Goal: Contribute content: Contribute content

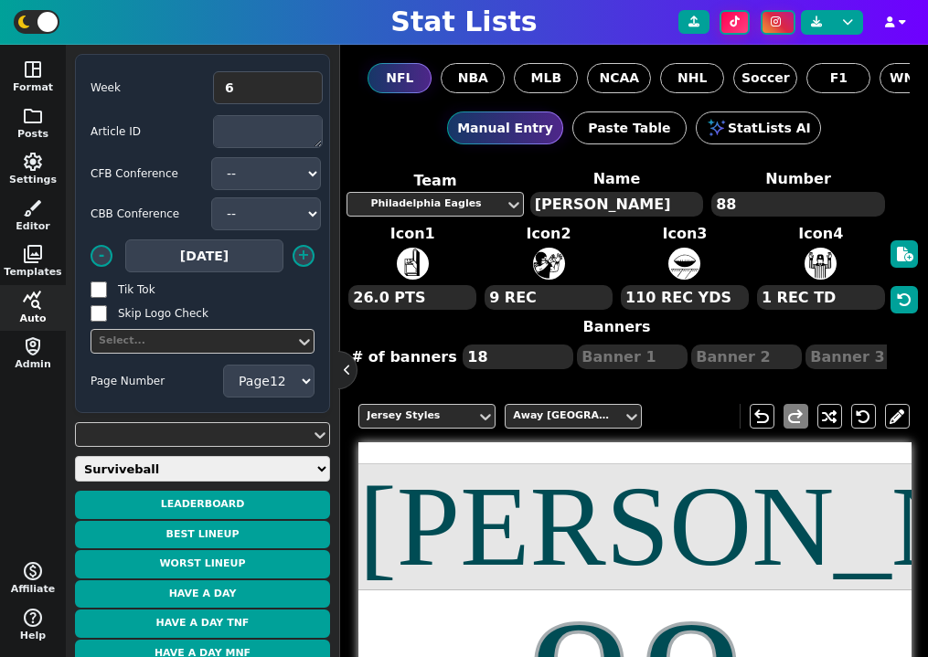
select select "12"
select select "surviveball"
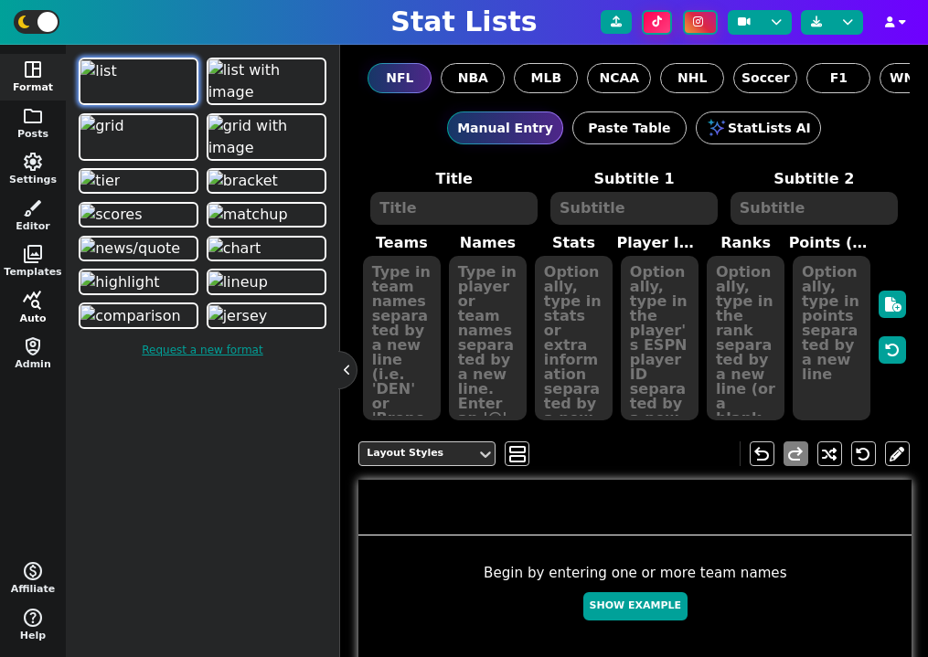
click at [24, 298] on span "query_stats" at bounding box center [33, 301] width 22 height 22
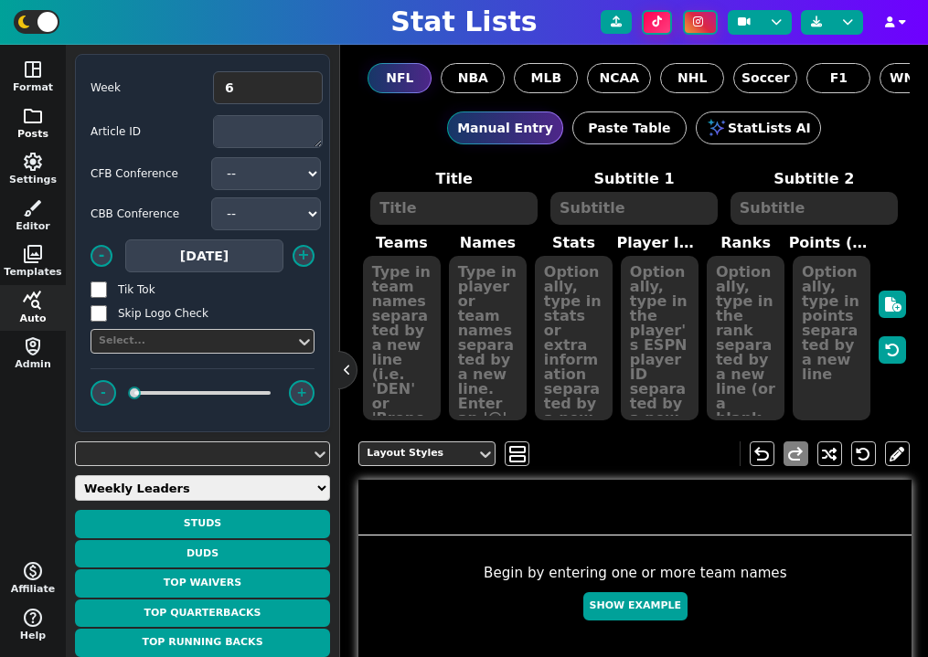
click at [44, 119] on button "folder Posts" at bounding box center [33, 124] width 66 height 47
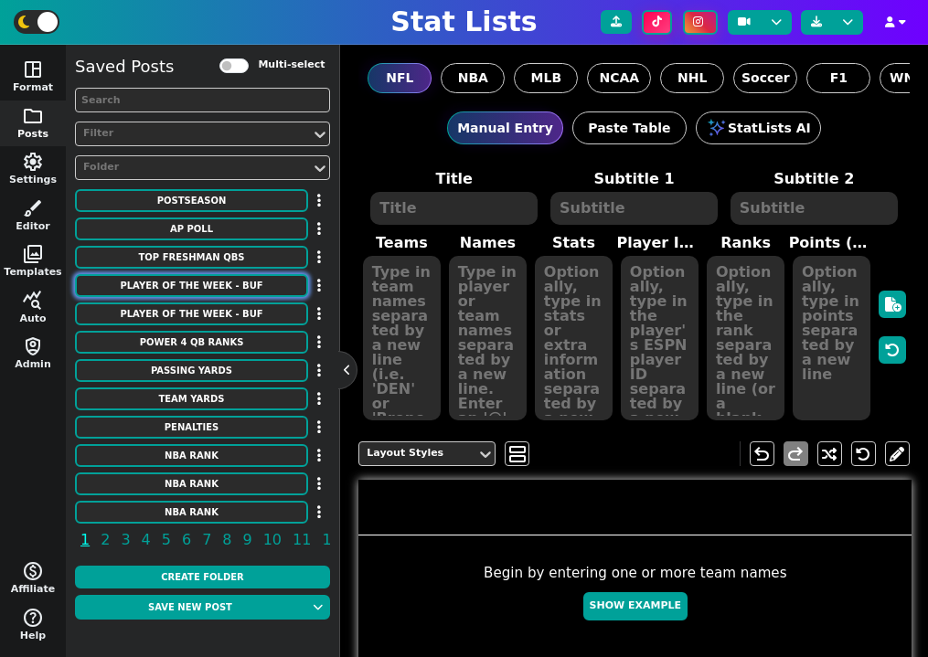
click at [229, 283] on button "PLAYER OF THE WEEK - BUF" at bounding box center [191, 285] width 233 height 23
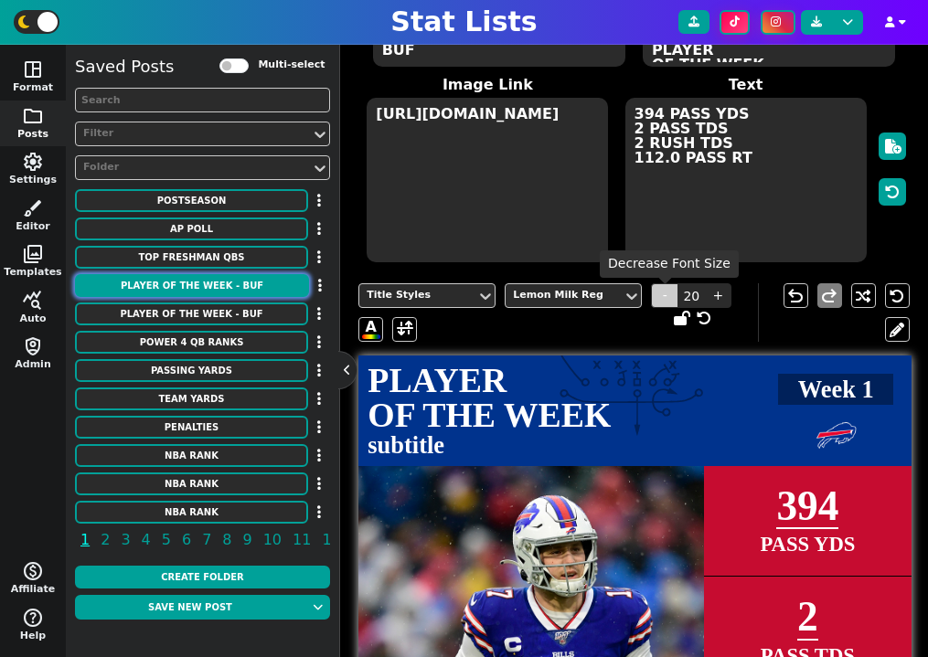
scroll to position [95, 0]
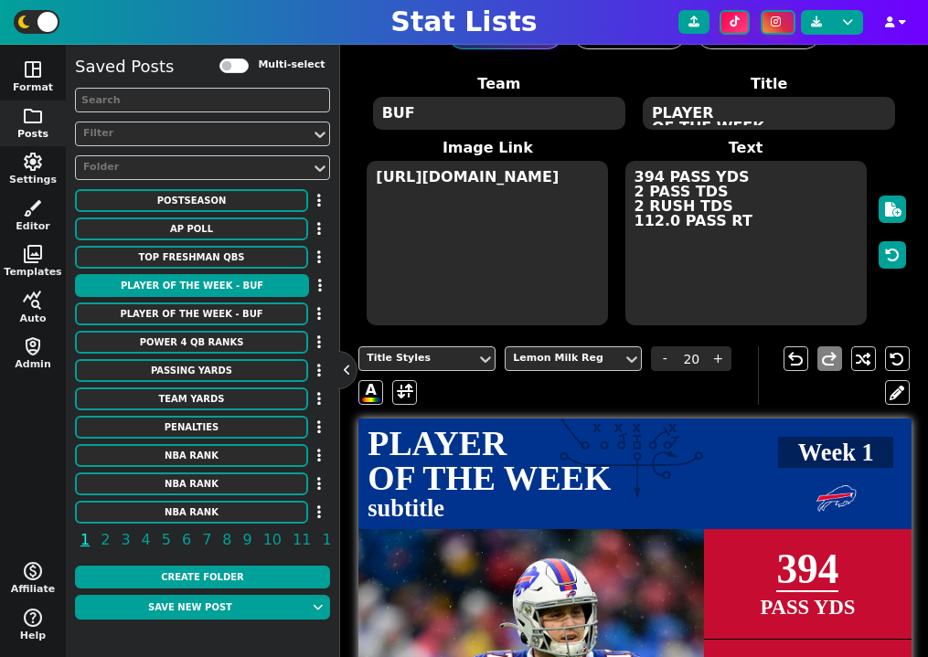
click at [655, 120] on textarea "PLAYER OF THE WEEK" at bounding box center [769, 113] width 252 height 33
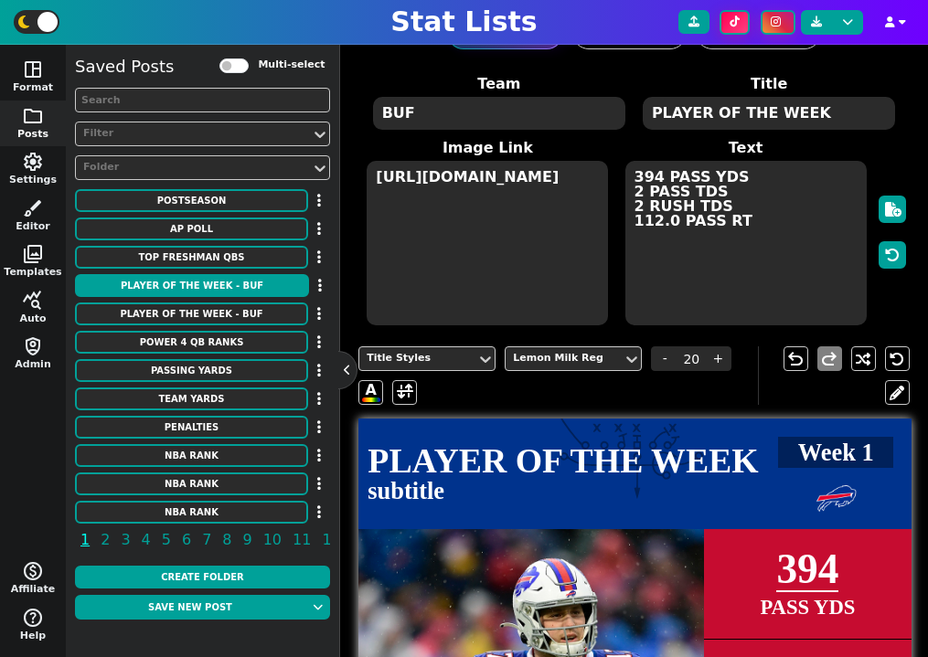
click at [810, 106] on textarea "PLAYER OF THE WEEK" at bounding box center [769, 113] width 252 height 33
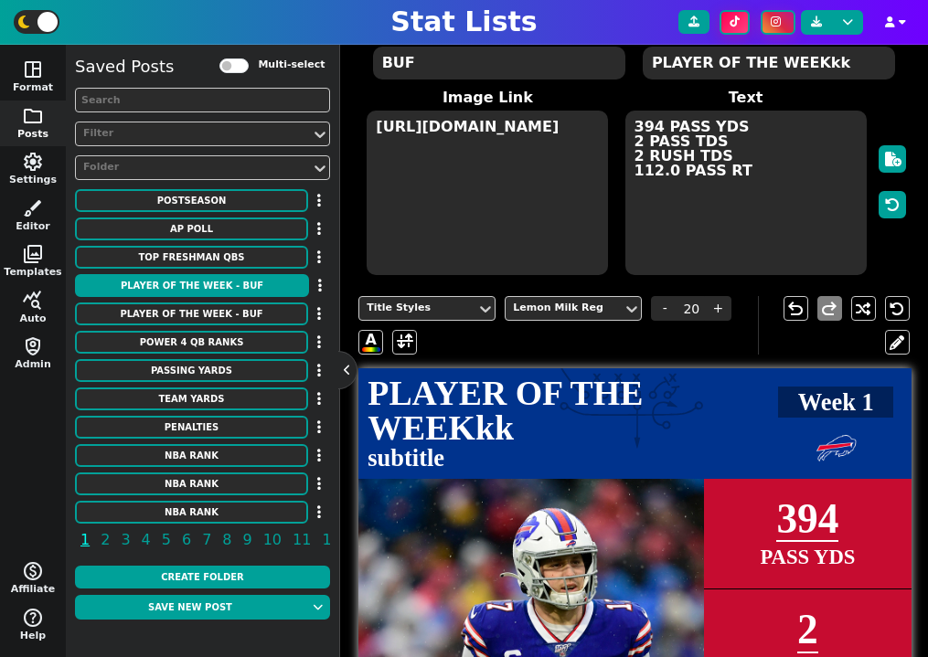
scroll to position [122, 0]
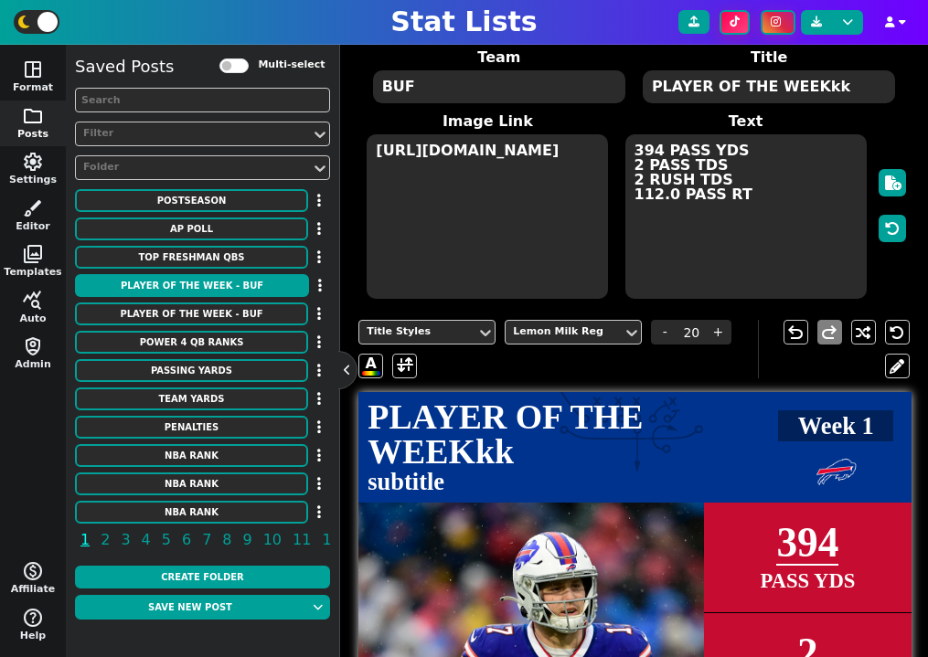
click at [713, 87] on textarea "PLAYER OF THE WEEKkk" at bounding box center [769, 86] width 252 height 33
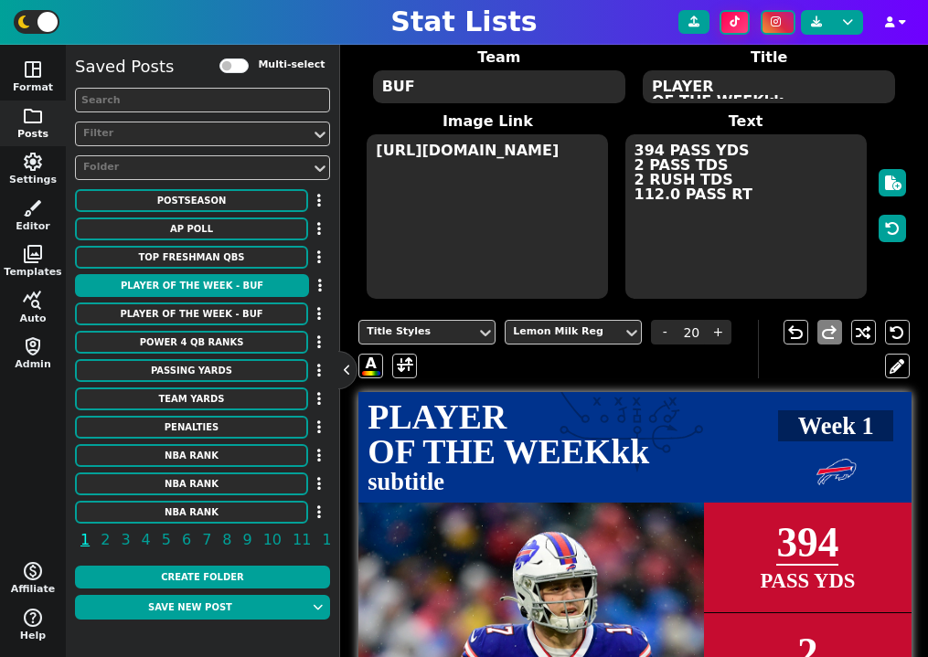
scroll to position [11, 0]
click at [779, 82] on textarea "PLAYER OF THE WEEKkk" at bounding box center [769, 86] width 252 height 33
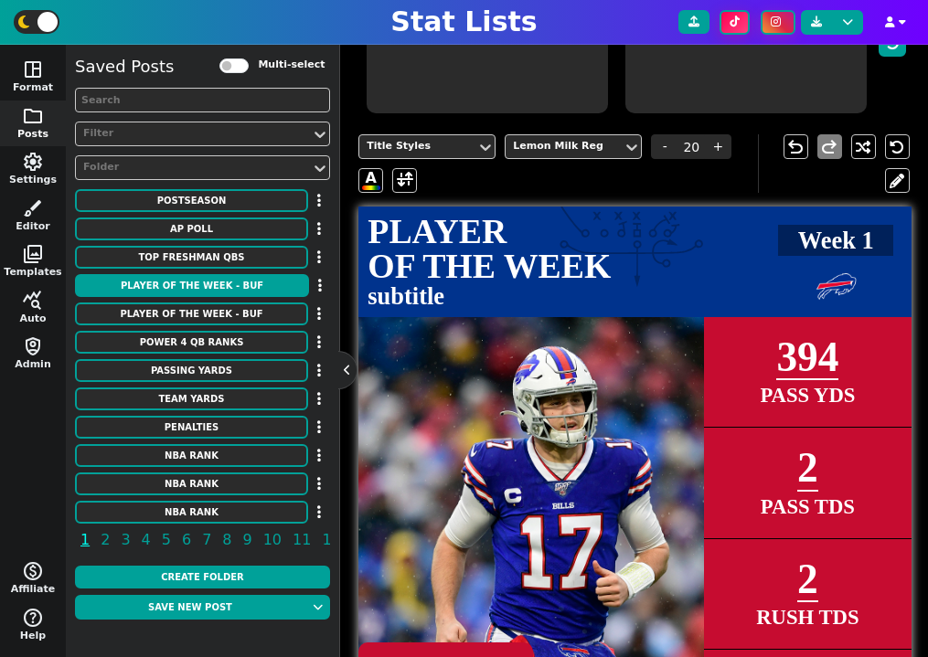
scroll to position [371, 0]
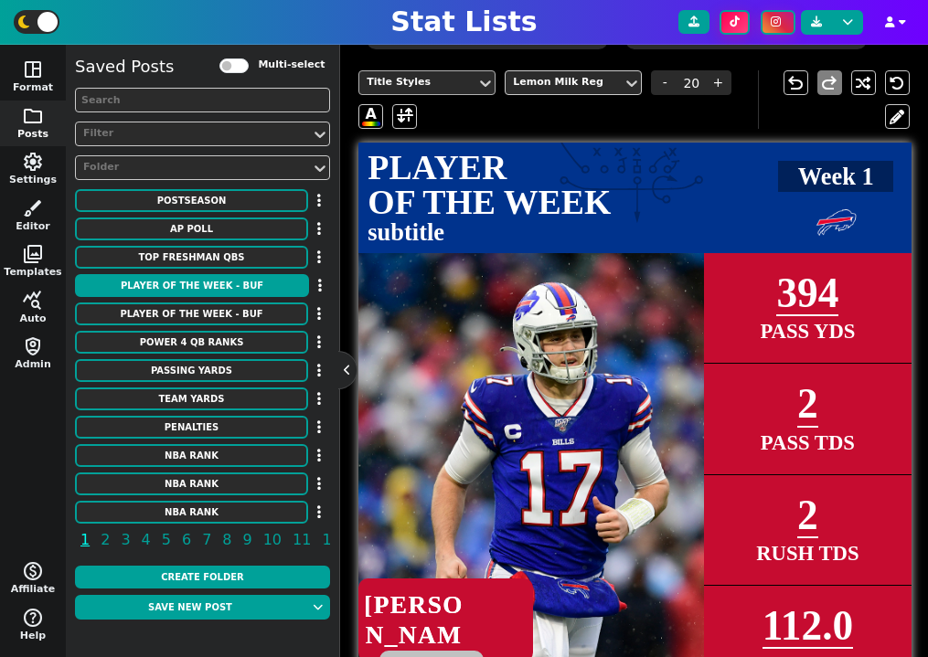
type textarea "PLAYER OF THE WEEK"
click at [438, 93] on div "Title Styles" at bounding box center [417, 82] width 117 height 25
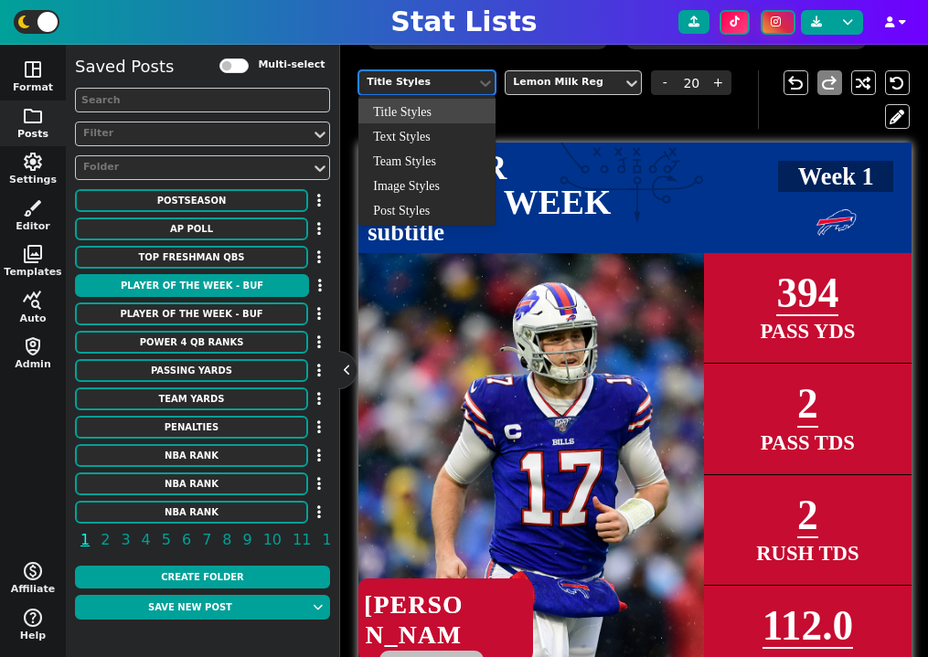
click at [881, 107] on div "undo redo" at bounding box center [834, 99] width 152 height 59
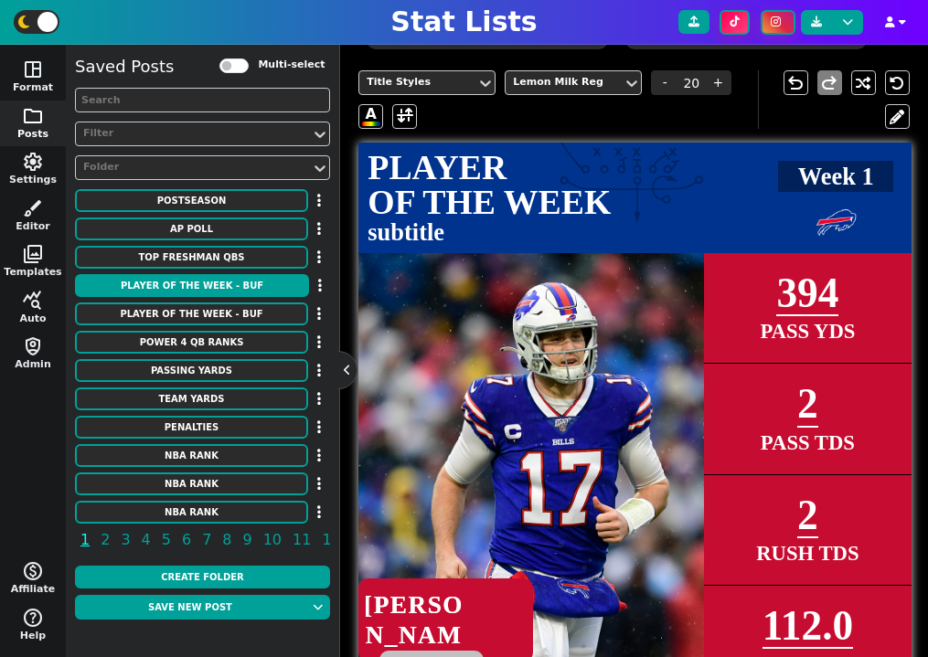
click at [883, 112] on div "undo redo" at bounding box center [834, 99] width 152 height 59
click at [893, 117] on button at bounding box center [897, 116] width 25 height 25
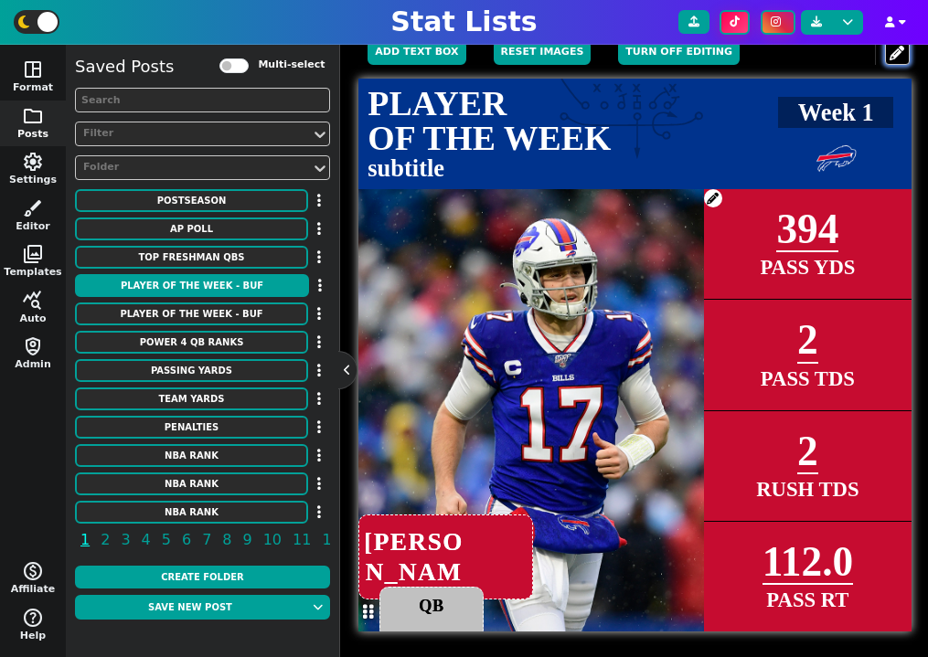
scroll to position [408, 0]
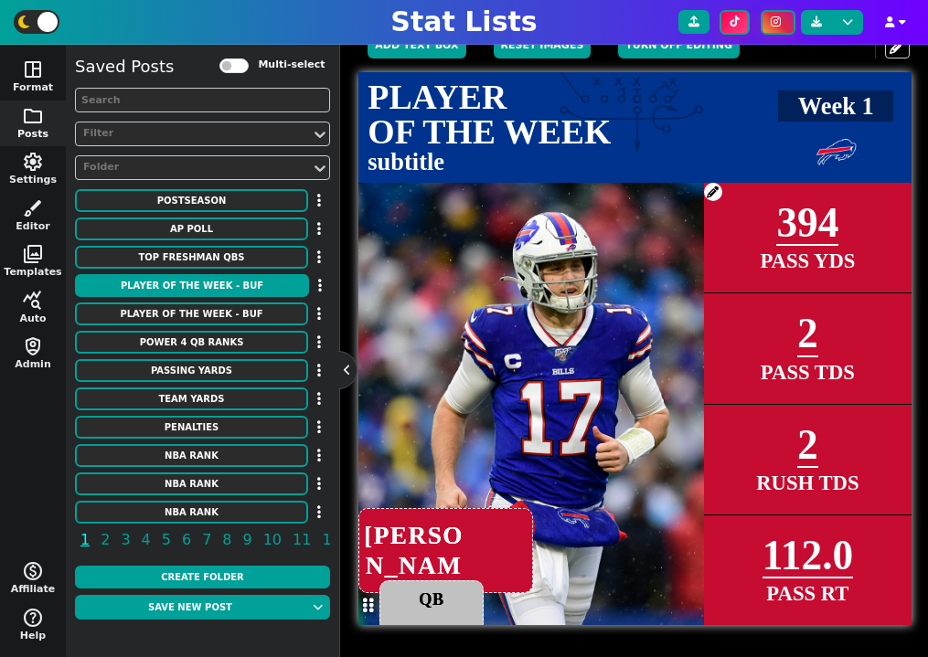
click at [486, 527] on textarea "JOSH ALLEN" at bounding box center [445, 550] width 175 height 85
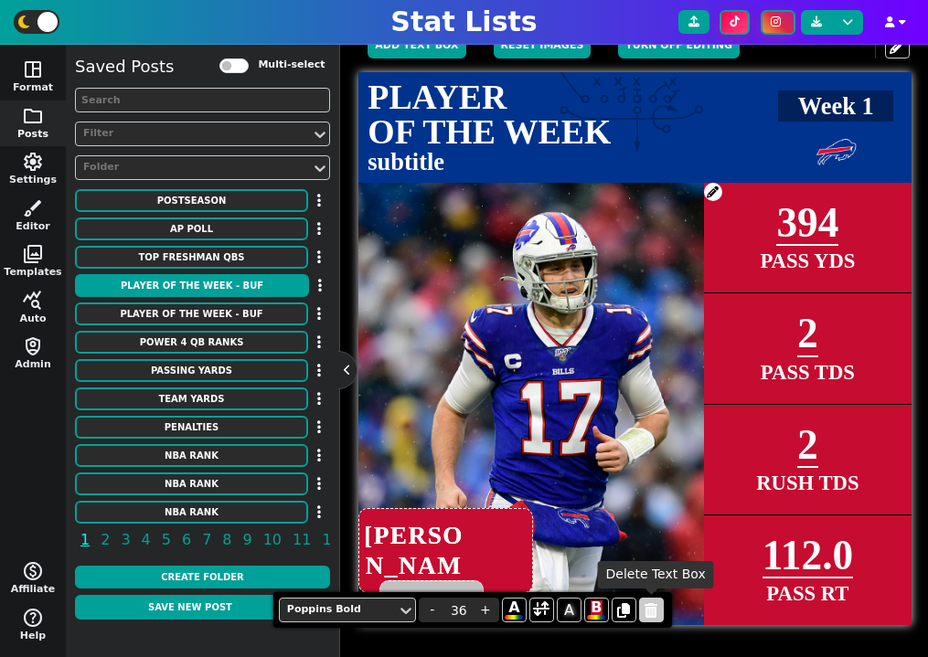
click at [658, 614] on span at bounding box center [651, 610] width 25 height 25
type textarea "QB"
type input "24"
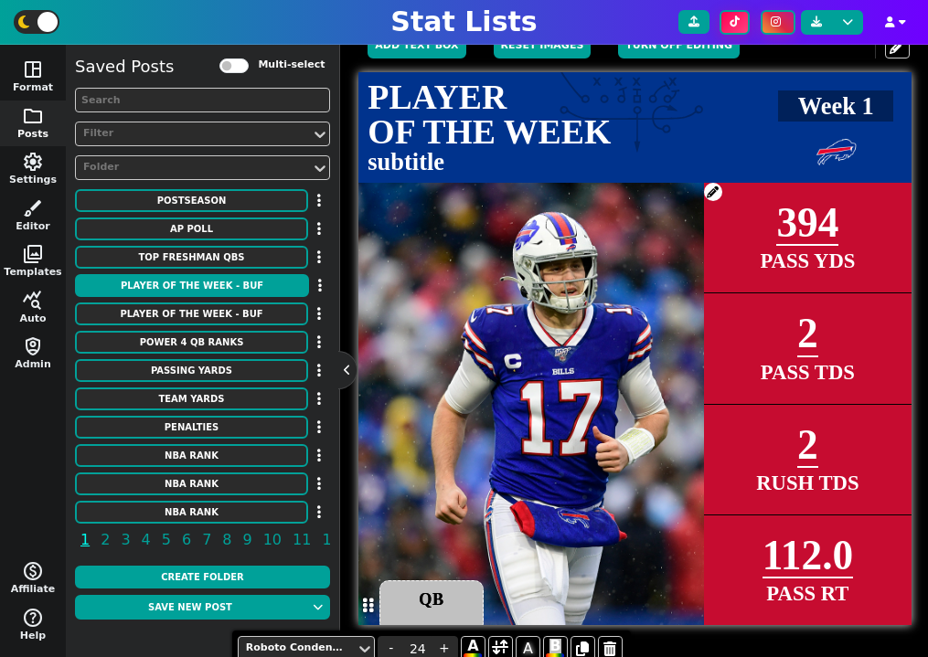
click at [461, 596] on textarea "QB" at bounding box center [430, 606] width 103 height 51
click at [616, 649] on icon at bounding box center [609, 649] width 13 height 15
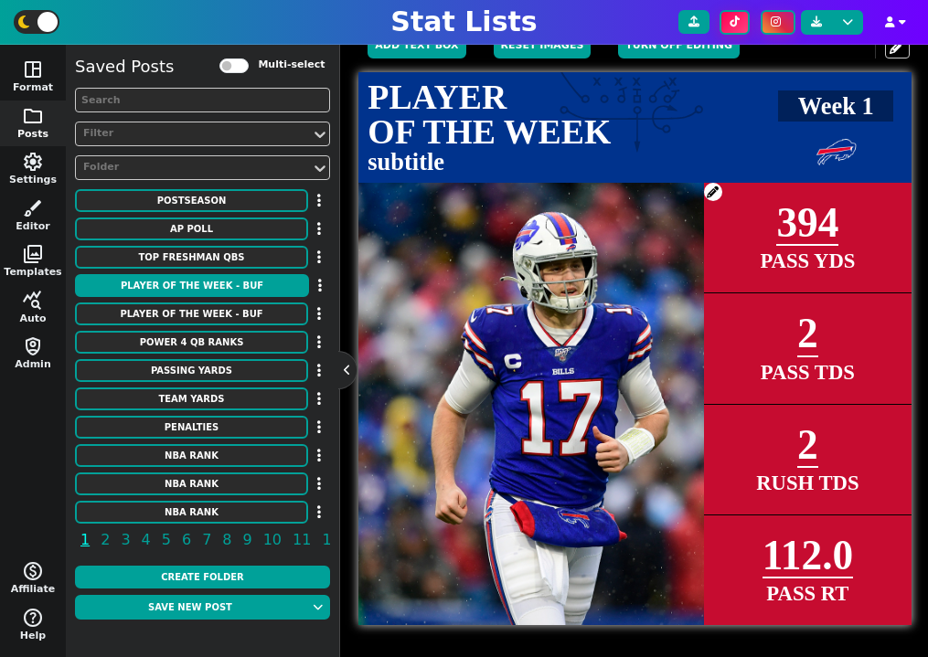
click at [714, 191] on span at bounding box center [713, 192] width 18 height 18
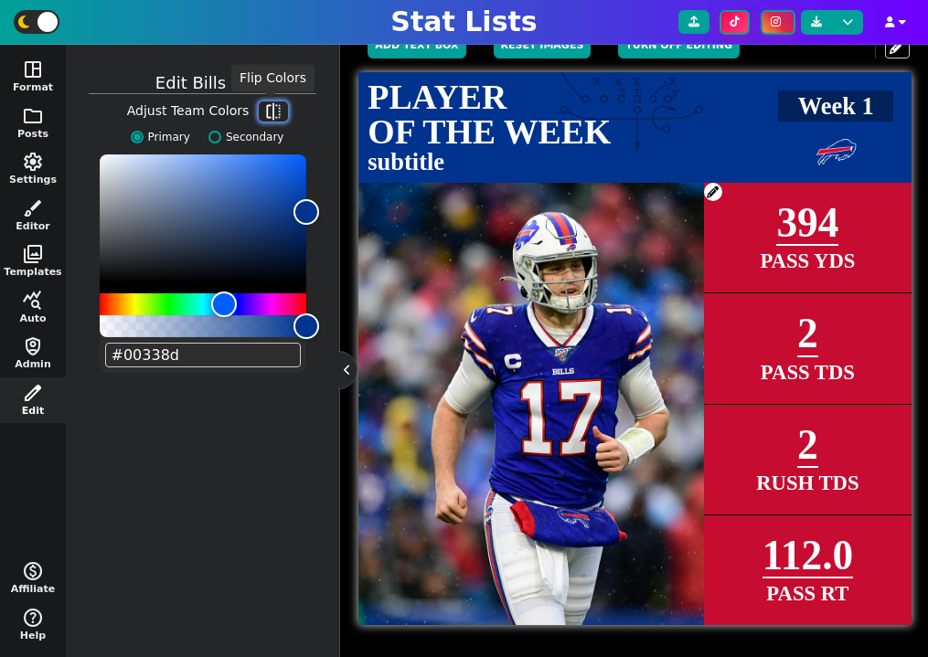
click at [274, 104] on span "flip" at bounding box center [273, 111] width 18 height 18
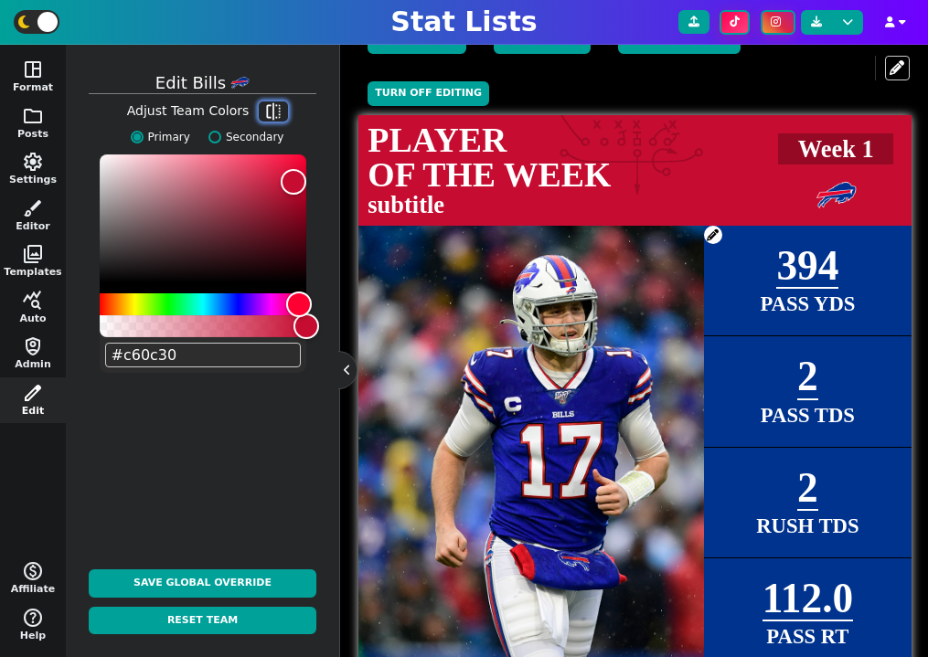
scroll to position [403, 0]
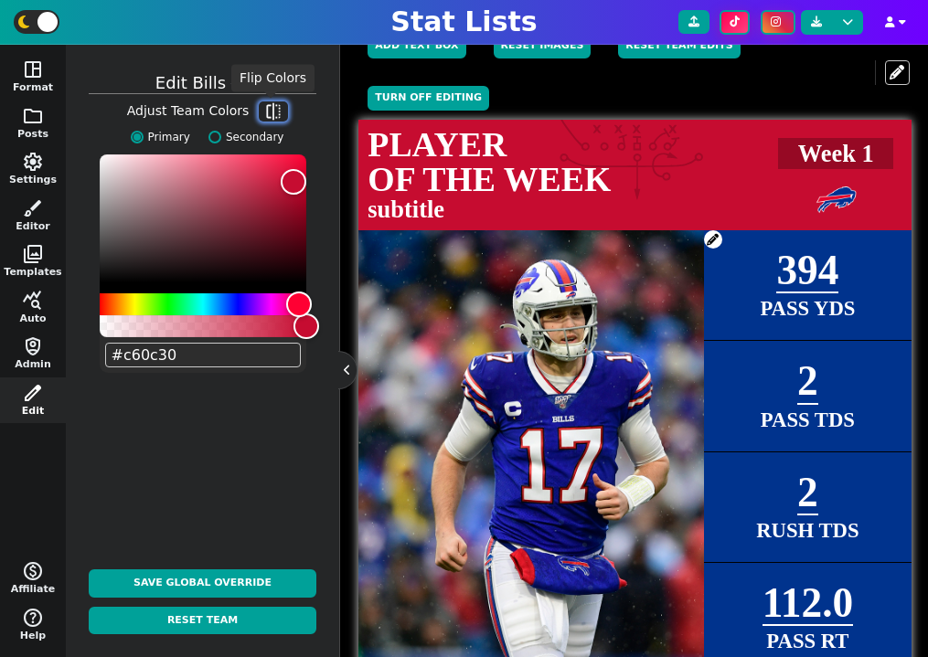
click at [273, 112] on span "flip" at bounding box center [273, 111] width 18 height 18
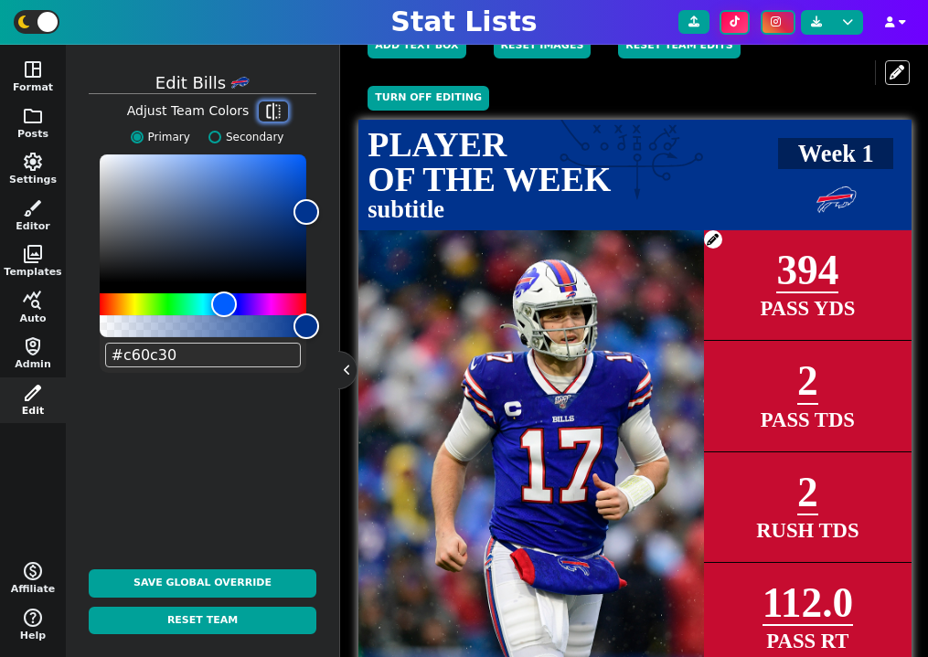
type input "#00338d"
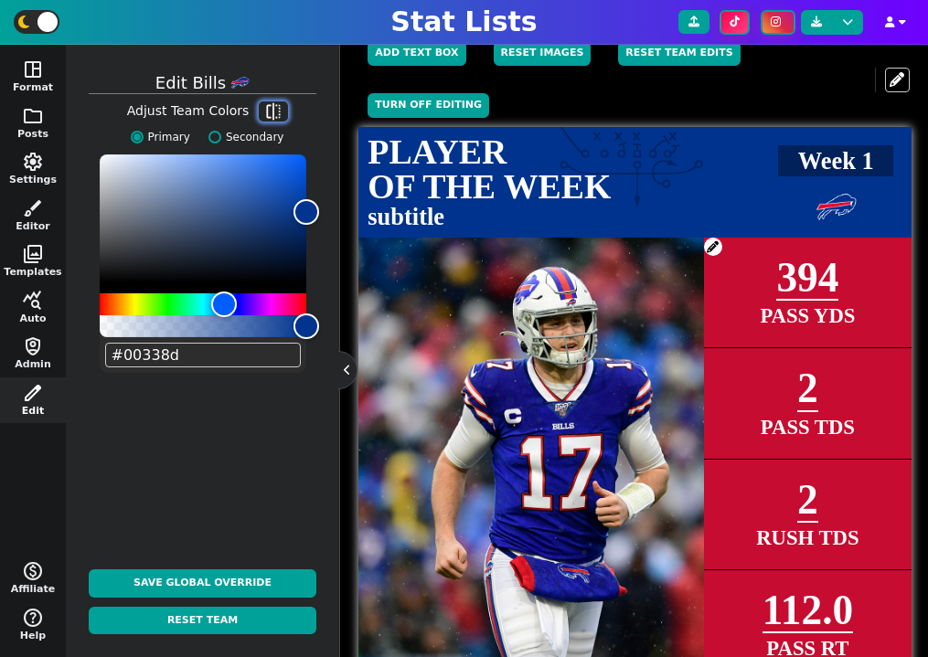
scroll to position [306, 0]
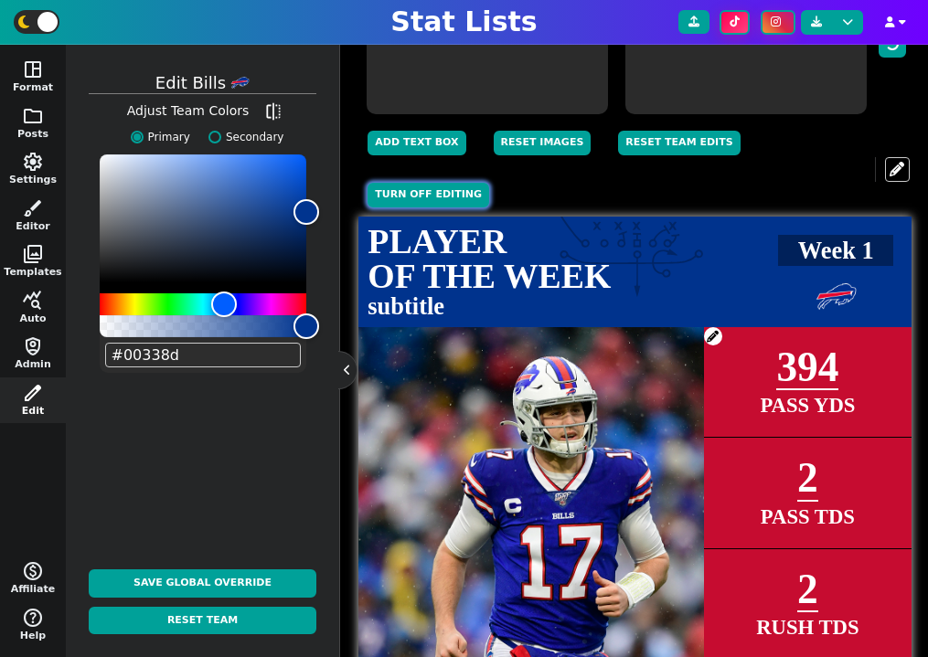
click at [440, 203] on button "Turn off editing" at bounding box center [429, 195] width 122 height 25
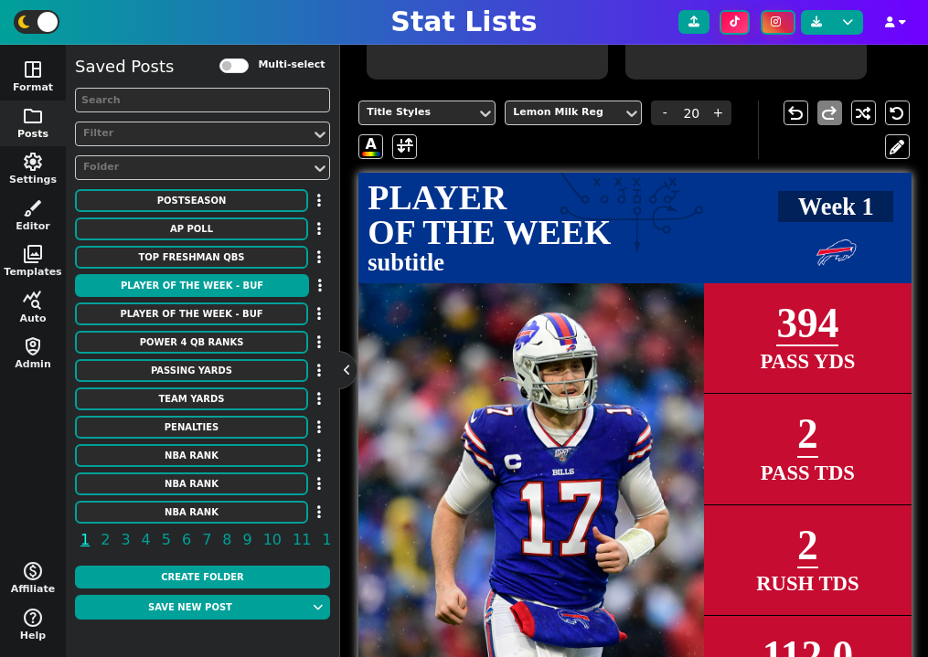
scroll to position [354, 0]
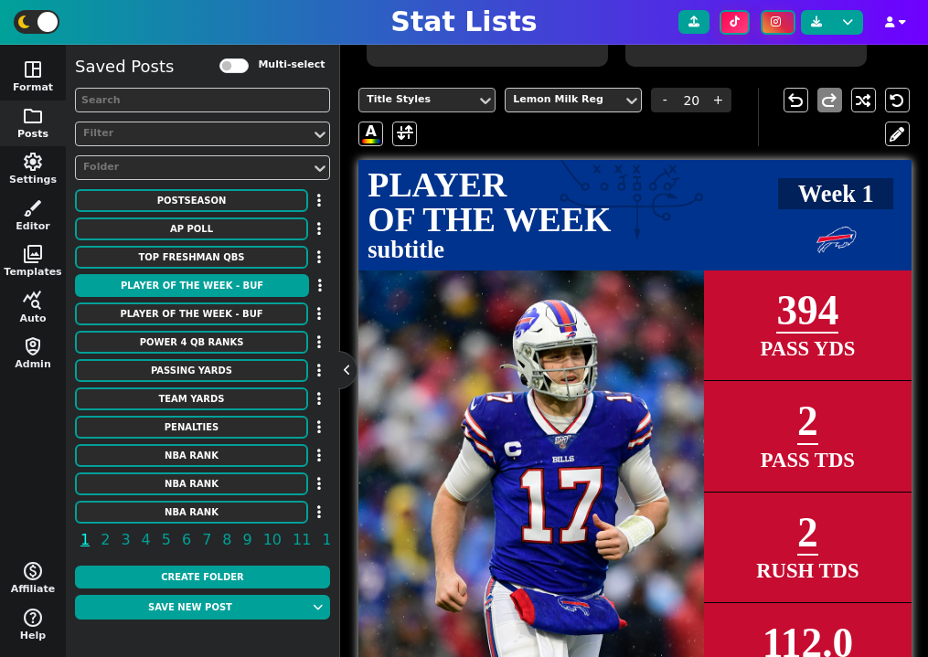
click at [433, 98] on div "Title Styles" at bounding box center [418, 100] width 102 height 16
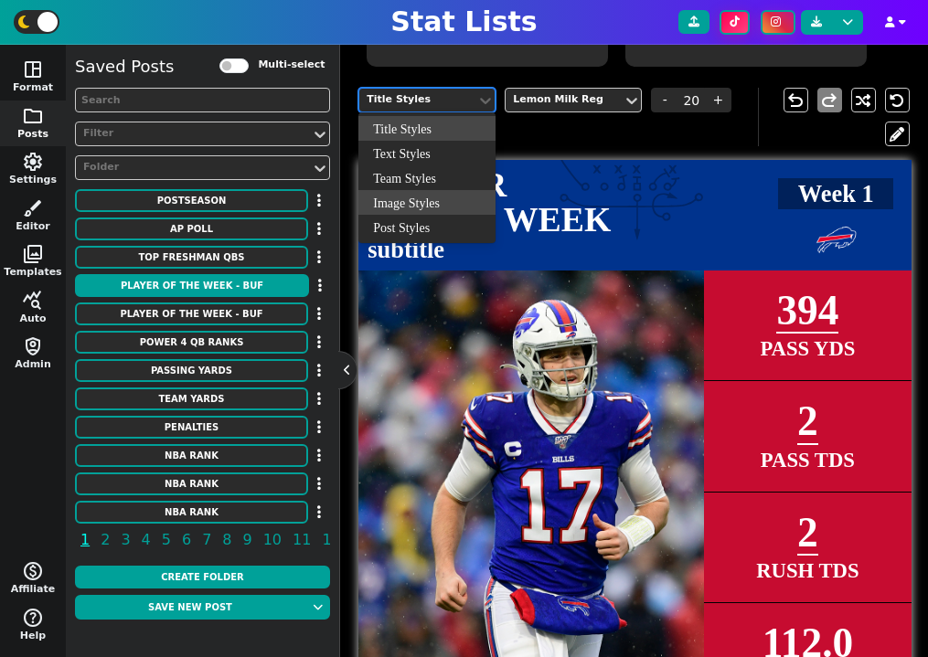
click at [441, 200] on div "Image Styles" at bounding box center [426, 202] width 137 height 25
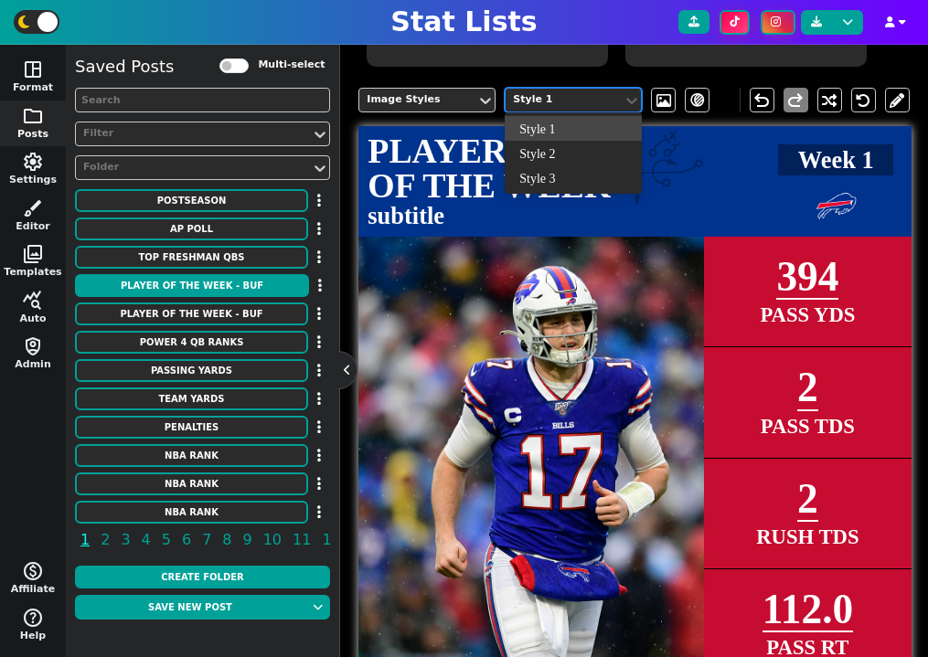
click at [591, 98] on div "Style 1" at bounding box center [564, 100] width 102 height 16
click at [568, 151] on div "Style 2" at bounding box center [573, 153] width 137 height 25
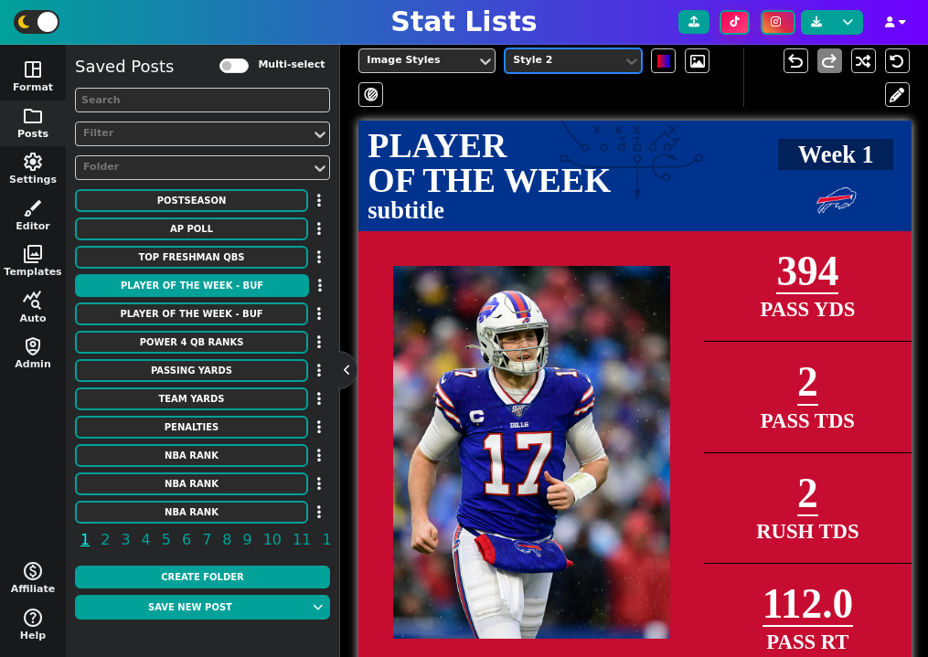
scroll to position [380, 0]
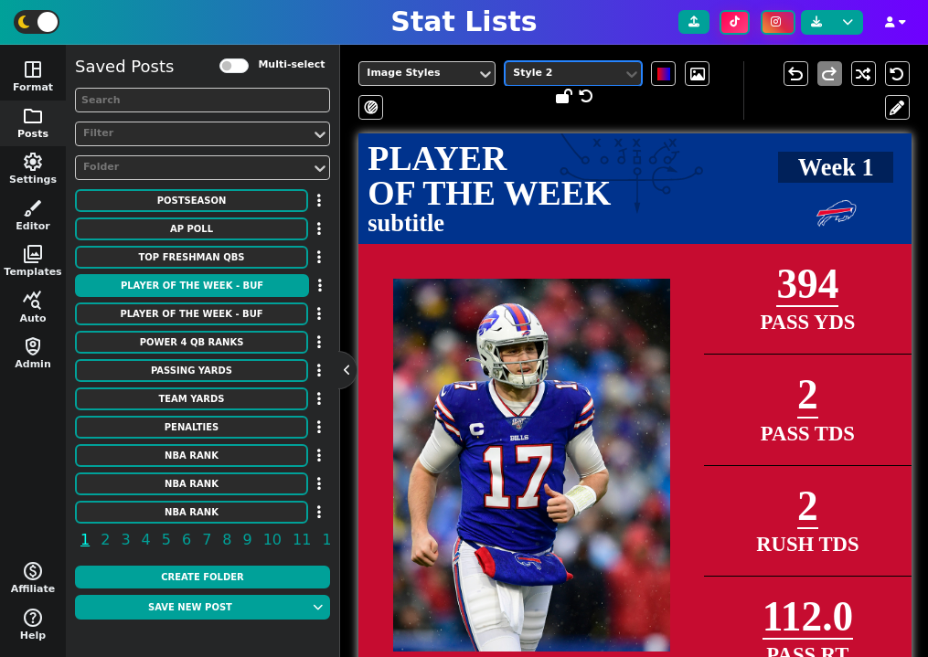
click at [594, 76] on div "Style 2" at bounding box center [564, 74] width 102 height 16
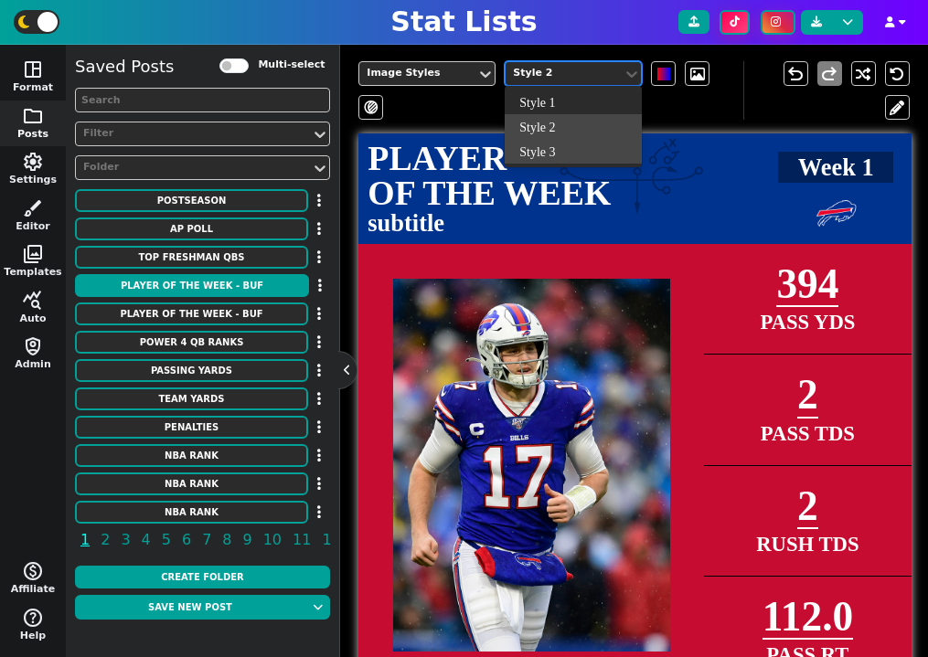
click at [571, 147] on div "Style 3" at bounding box center [573, 151] width 137 height 25
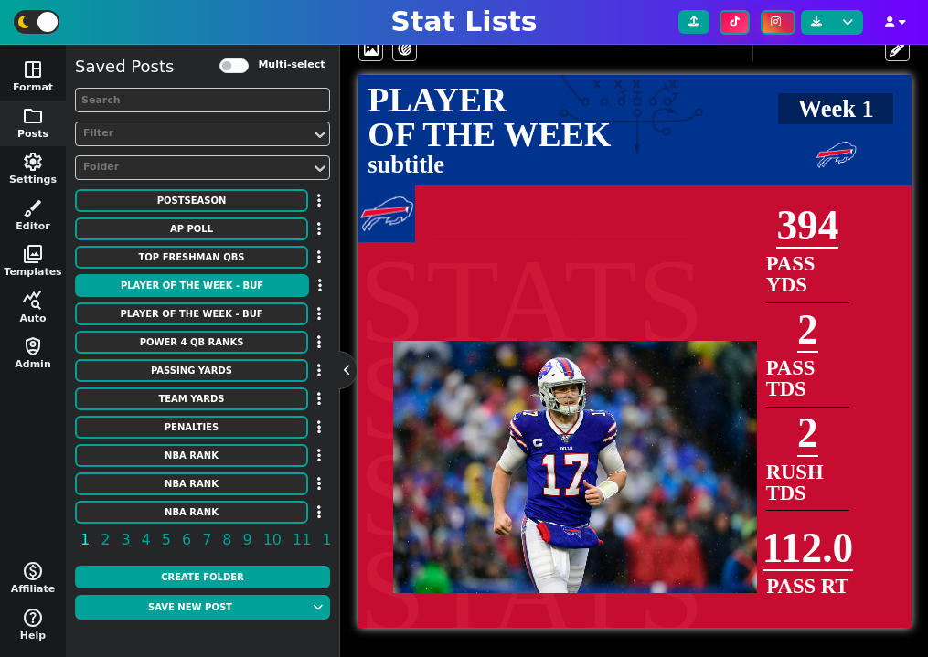
scroll to position [442, 0]
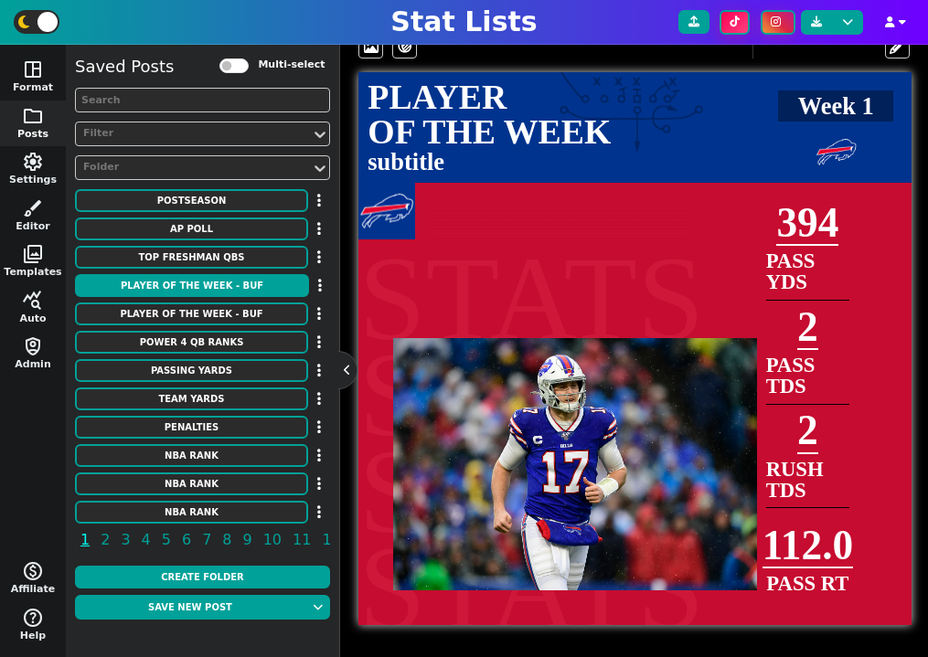
drag, startPoint x: 653, startPoint y: 403, endPoint x: 586, endPoint y: 356, distance: 82.0
click at [586, 356] on img at bounding box center [575, 464] width 364 height 252
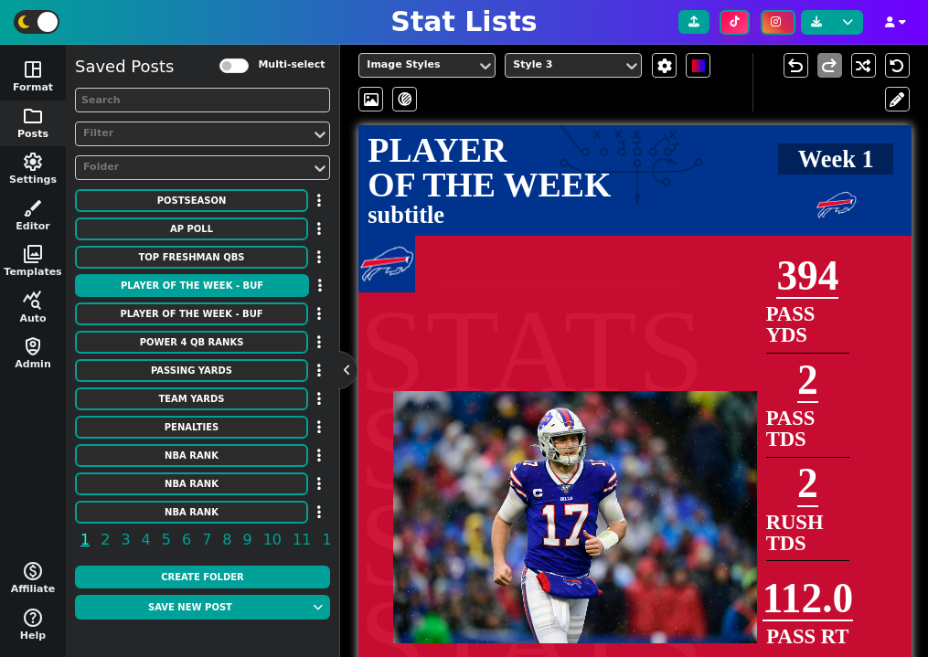
scroll to position [374, 0]
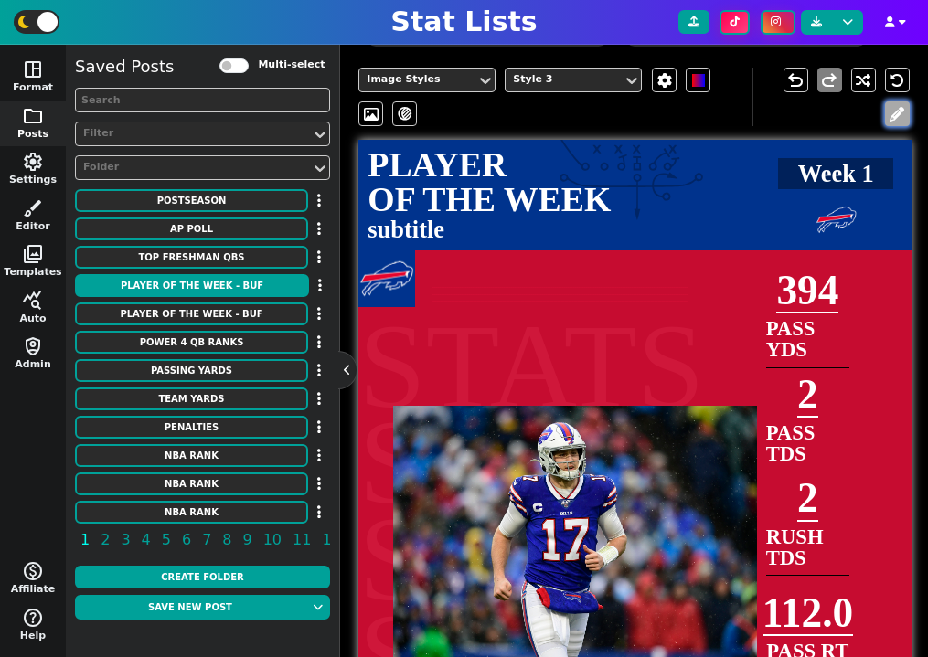
click at [894, 124] on button at bounding box center [897, 113] width 25 height 25
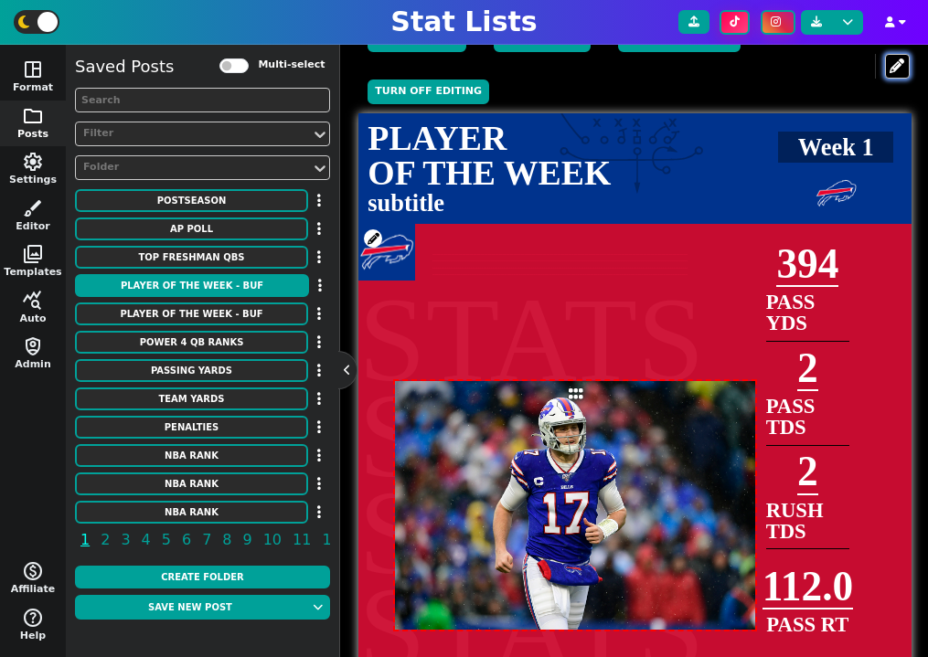
scroll to position [451, 0]
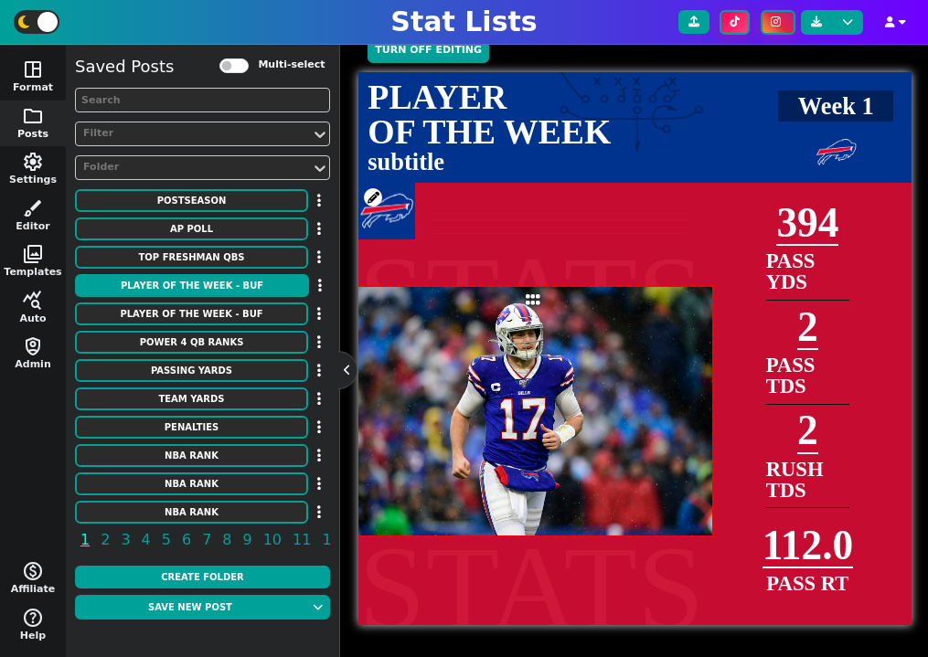
drag, startPoint x: 579, startPoint y: 354, endPoint x: 536, endPoint y: 301, distance: 68.3
click at [536, 301] on icon at bounding box center [531, 300] width 16 height 10
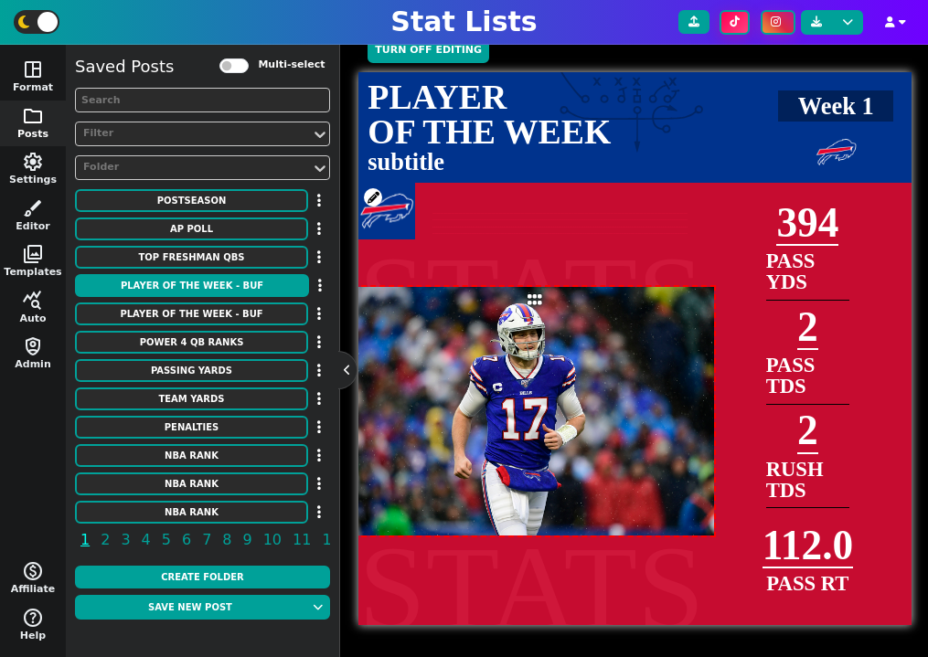
drag, startPoint x: 536, startPoint y: 301, endPoint x: 561, endPoint y: 318, distance: 30.9
click at [541, 305] on icon at bounding box center [533, 300] width 16 height 10
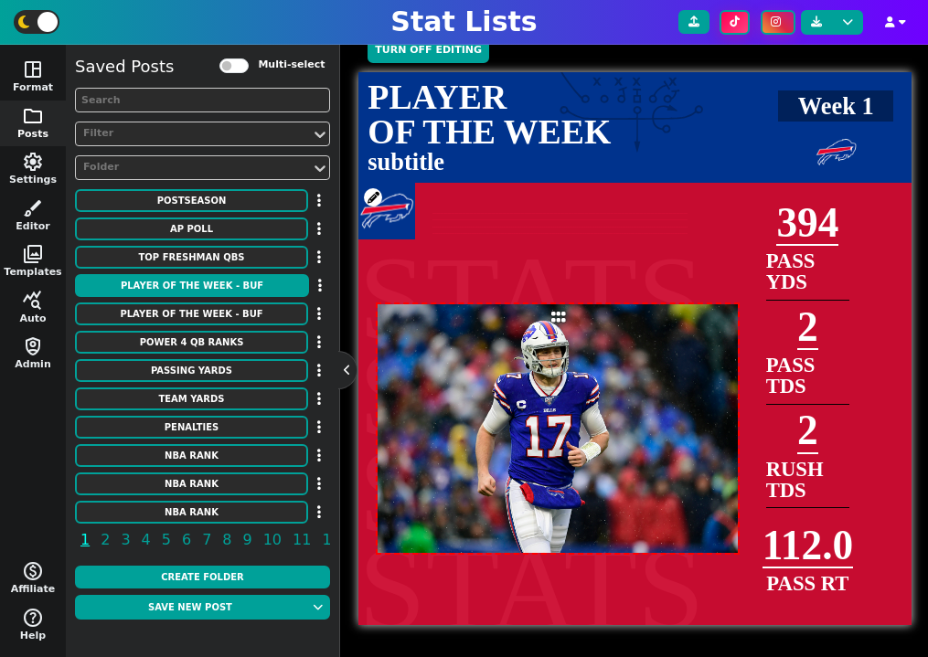
click at [778, 461] on span "RUSH TDS" at bounding box center [795, 480] width 58 height 44
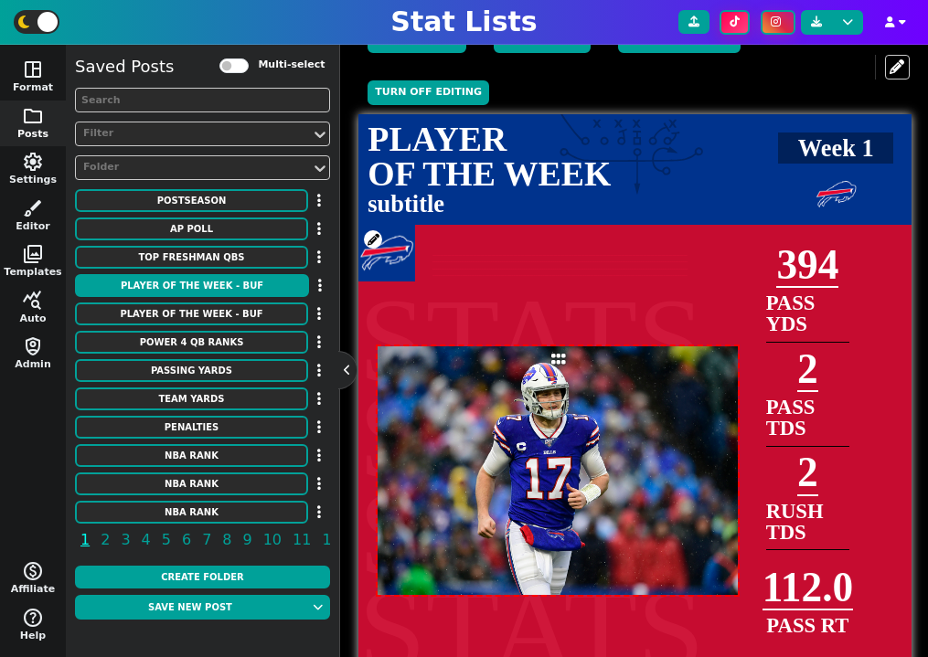
scroll to position [407, 0]
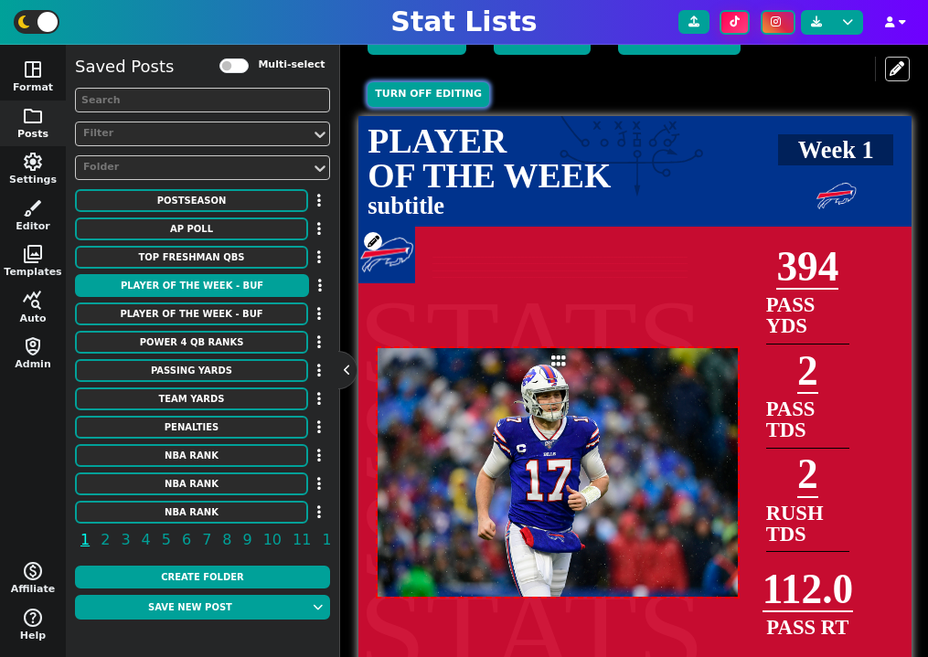
click at [447, 101] on button "Turn off editing" at bounding box center [429, 94] width 122 height 25
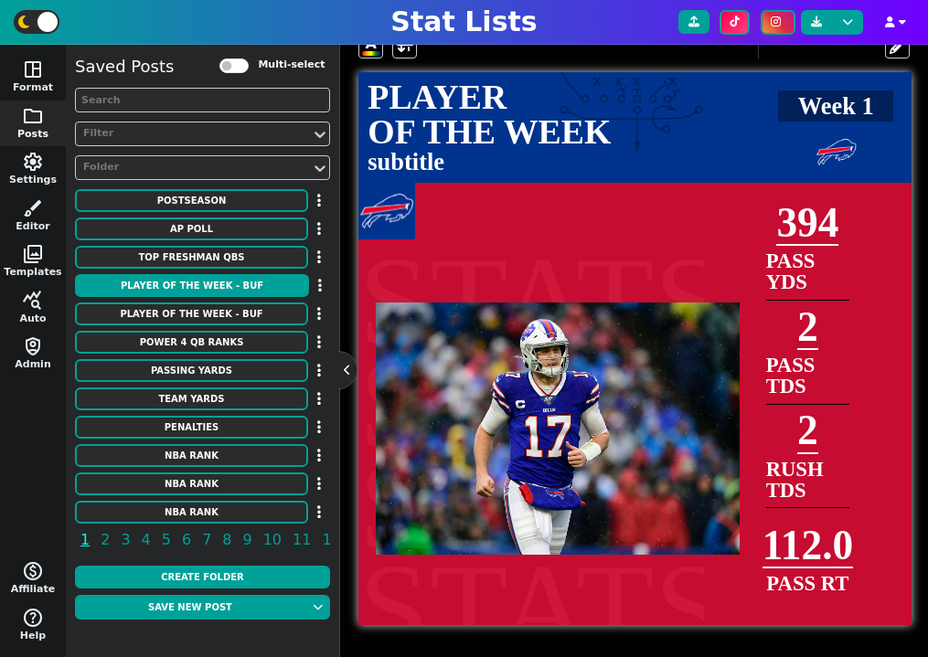
scroll to position [366, 0]
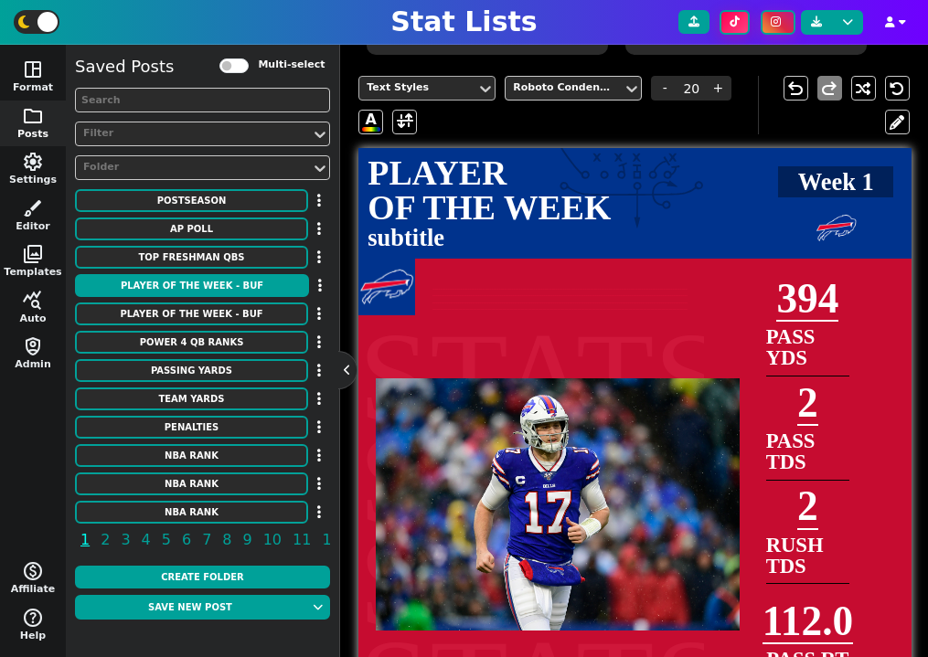
click at [475, 89] on div "Text Styles" at bounding box center [417, 88] width 117 height 25
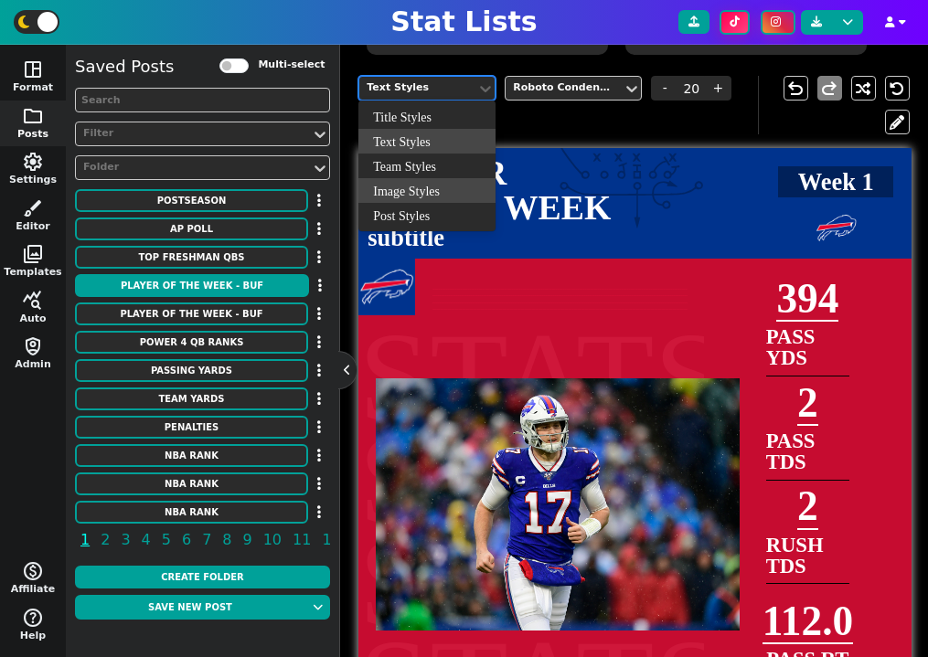
click at [427, 184] on div "Image Styles" at bounding box center [426, 190] width 137 height 25
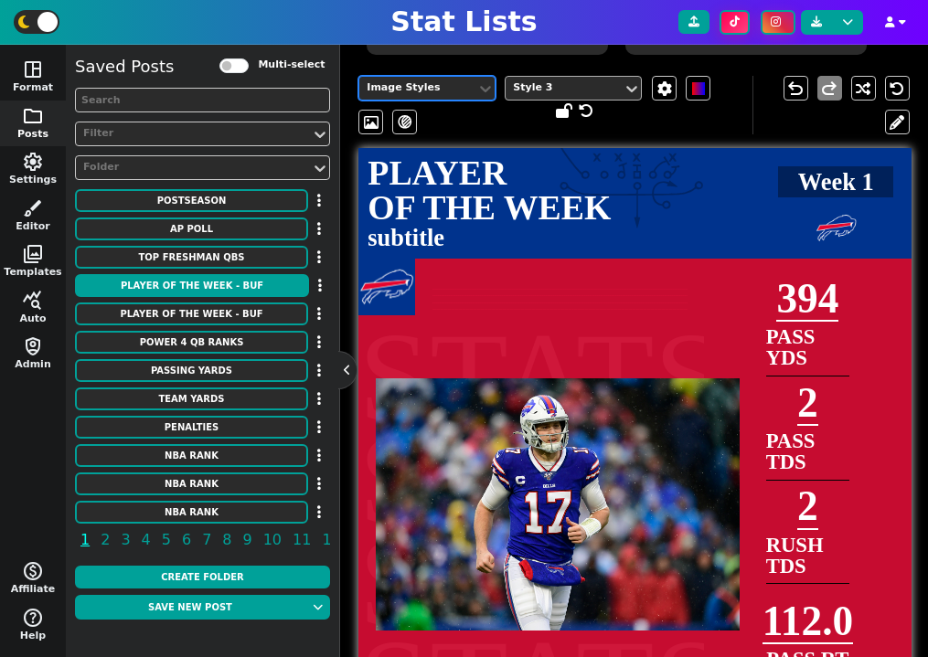
click at [572, 84] on div "Style 3" at bounding box center [564, 88] width 102 height 16
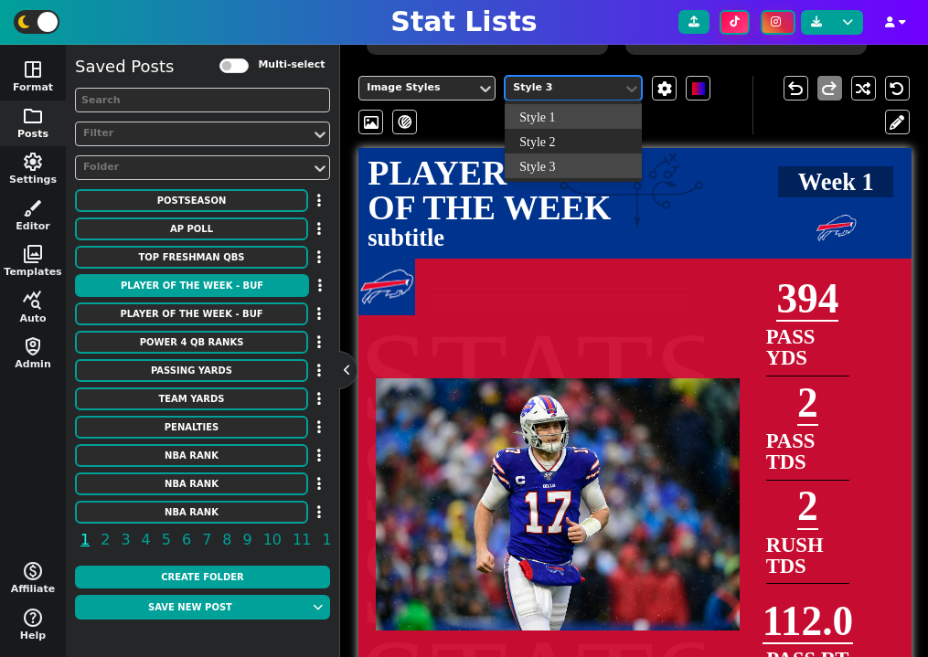
click at [570, 113] on div "Style 1" at bounding box center [573, 116] width 137 height 25
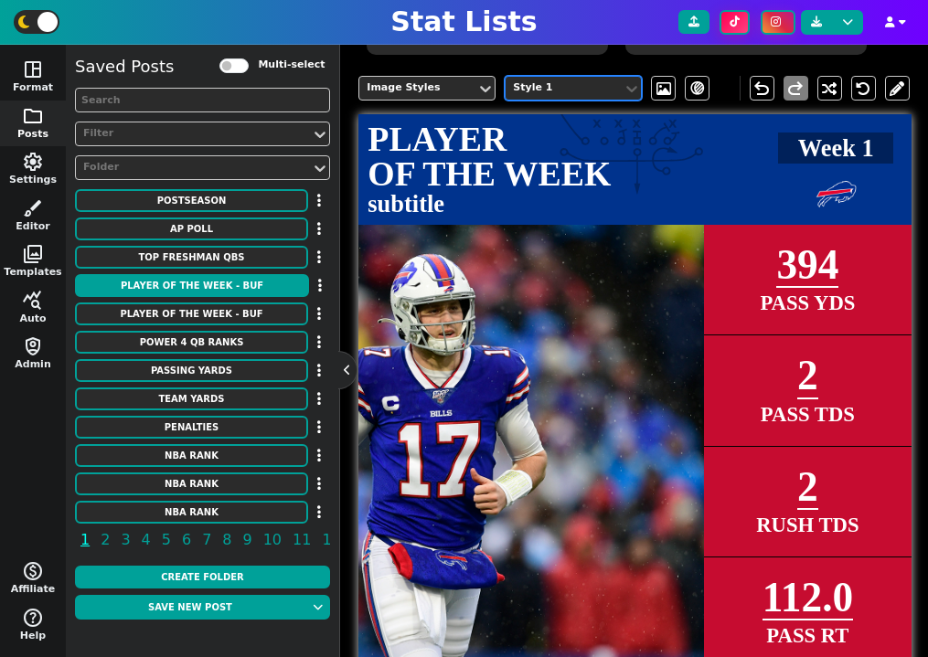
scroll to position [408, 0]
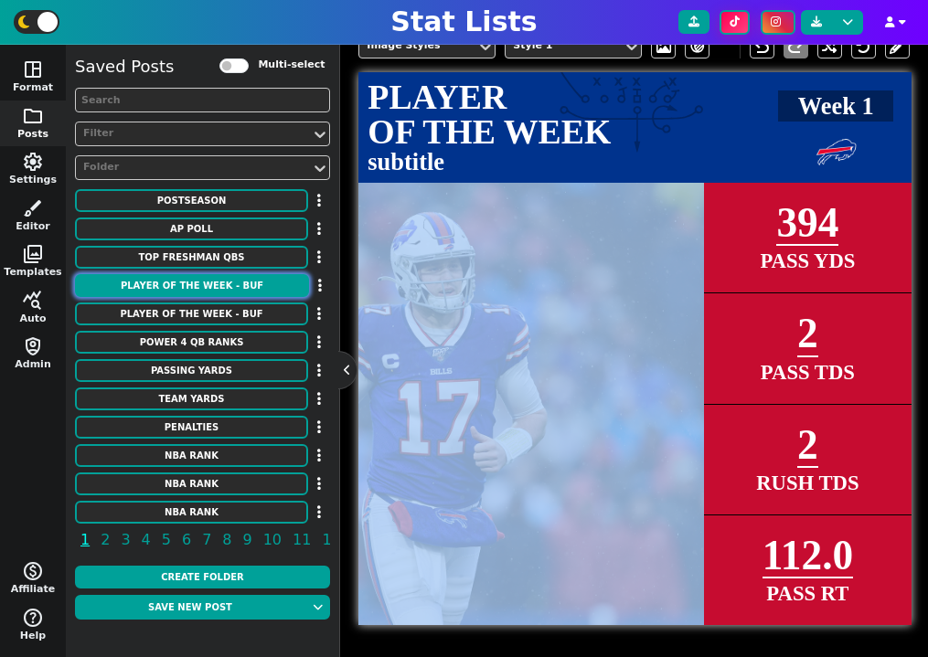
click at [263, 284] on button "PLAYER OF THE WEEK - BUF" at bounding box center [192, 285] width 234 height 23
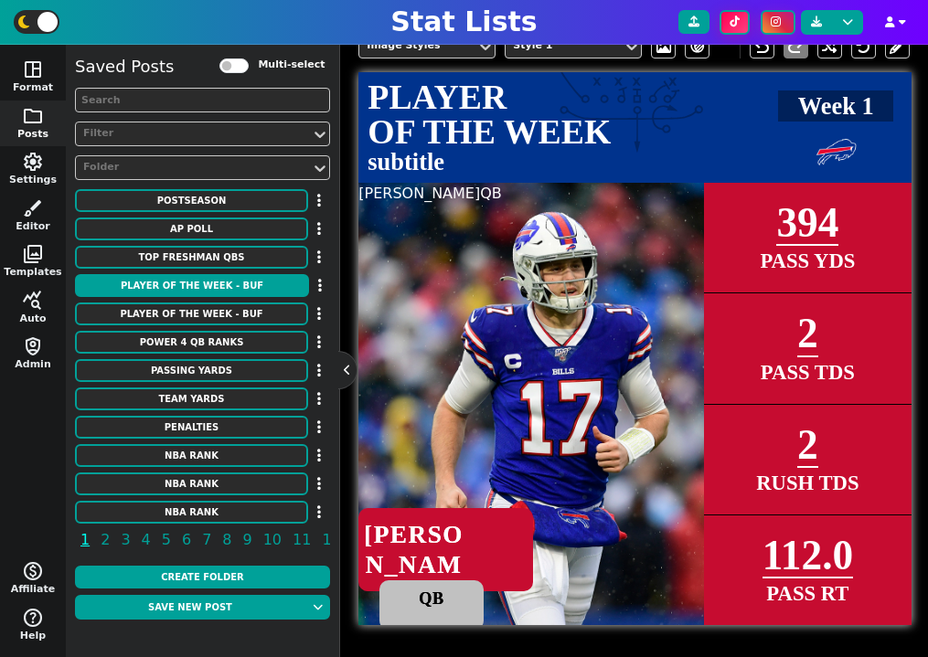
click at [400, 195] on span "Josh Allen" at bounding box center [419, 193] width 122 height 17
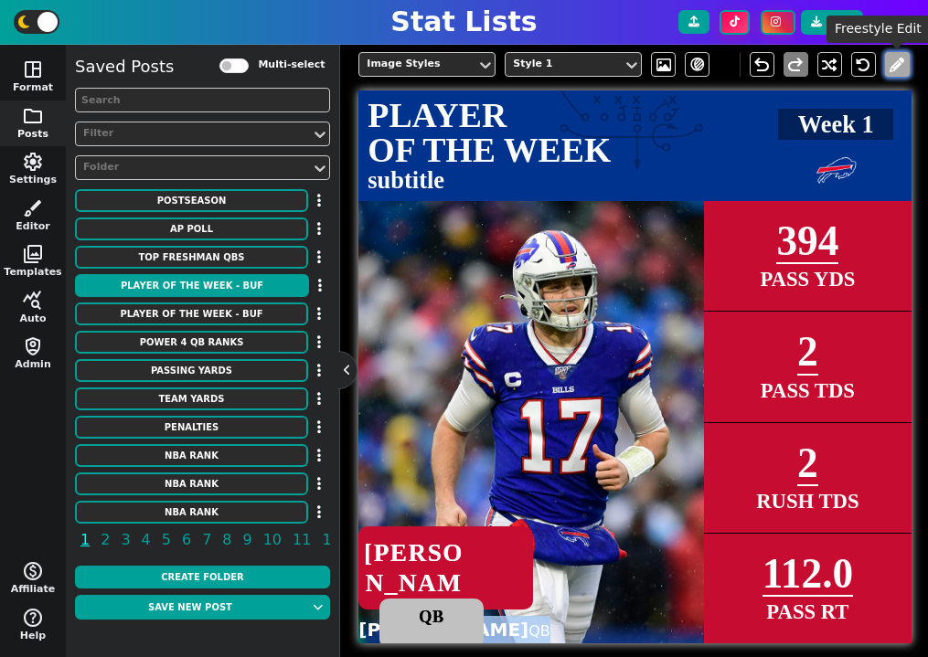
click at [892, 61] on button at bounding box center [897, 64] width 25 height 25
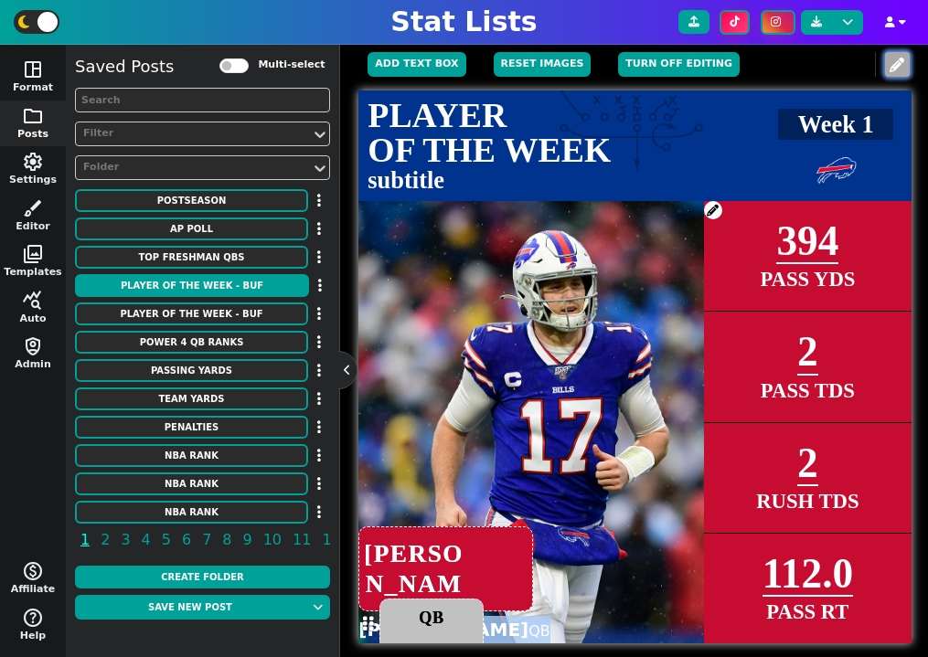
scroll to position [380, 0]
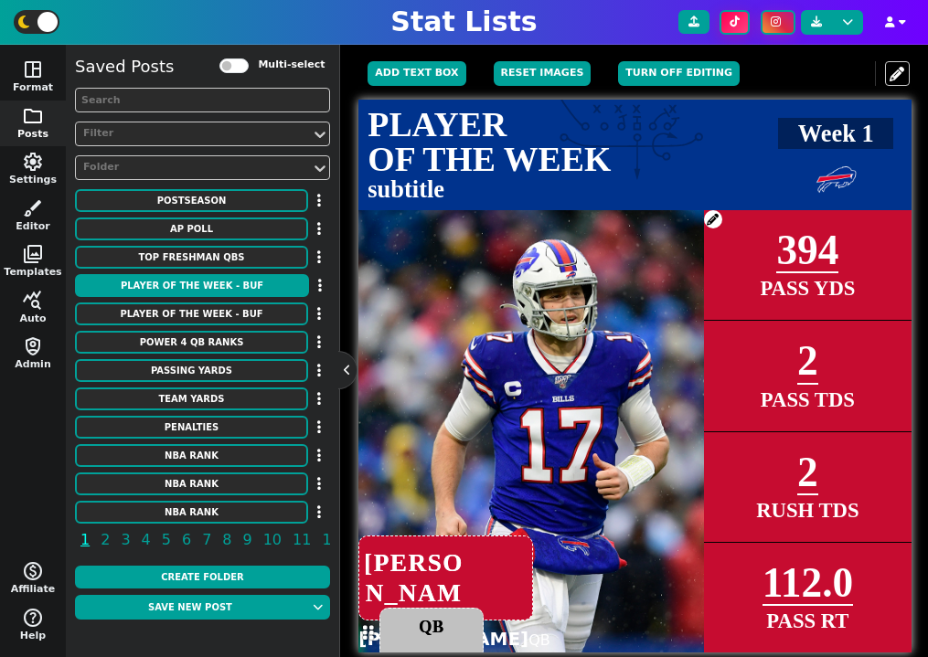
click at [526, 544] on textarea "JOSH ALLEN" at bounding box center [445, 578] width 175 height 85
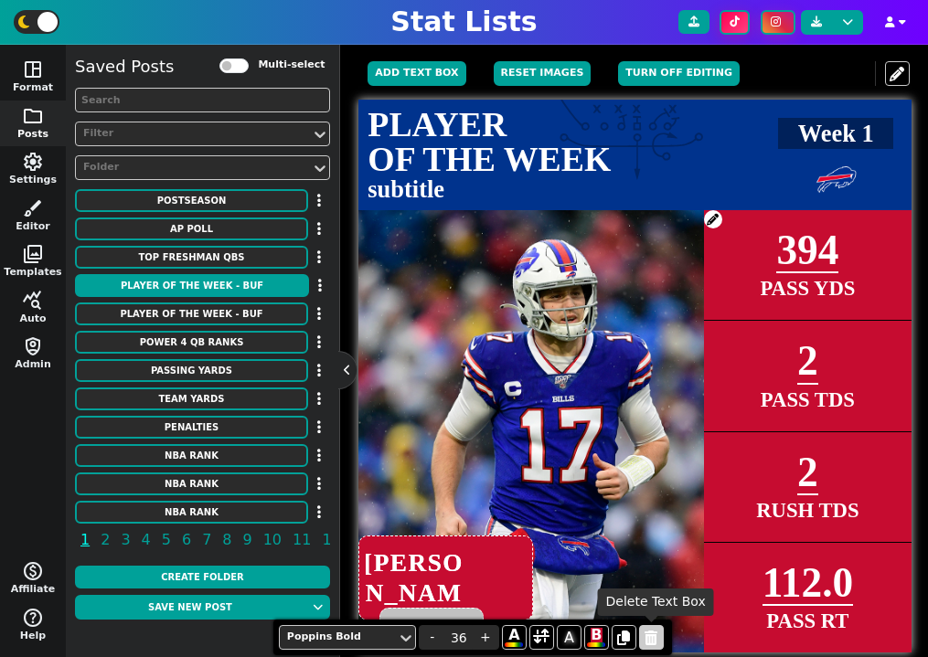
click at [648, 633] on icon at bounding box center [651, 638] width 13 height 15
type textarea "QB"
type input "24"
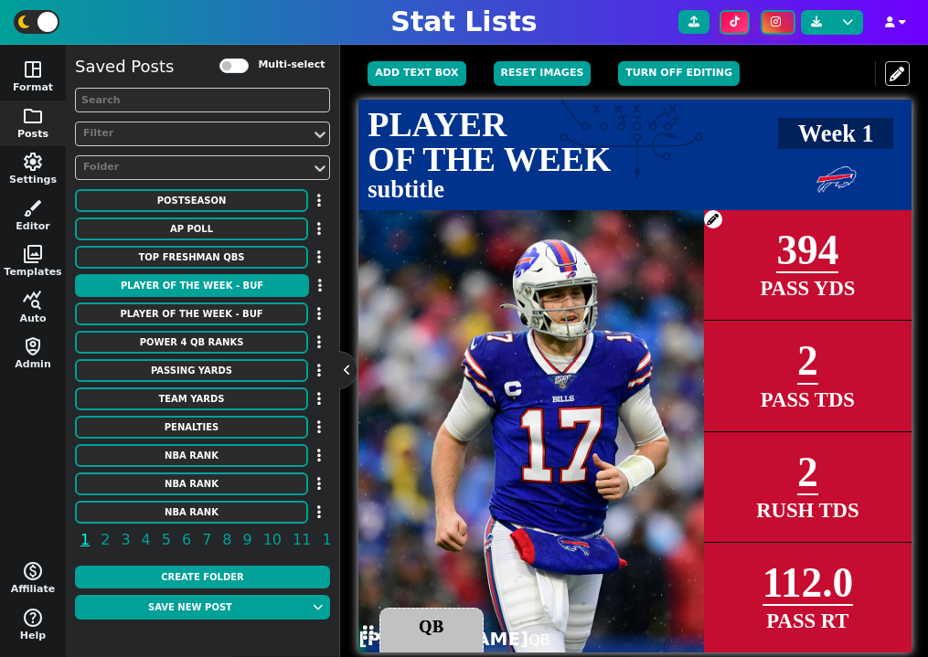
click at [420, 625] on textarea "QB" at bounding box center [430, 633] width 103 height 51
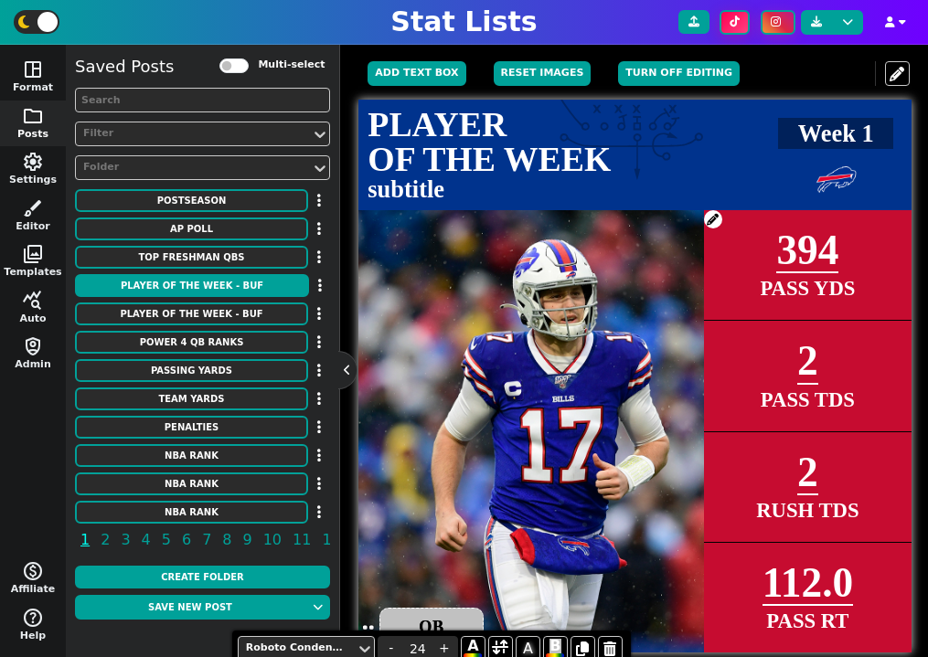
scroll to position [408, 0]
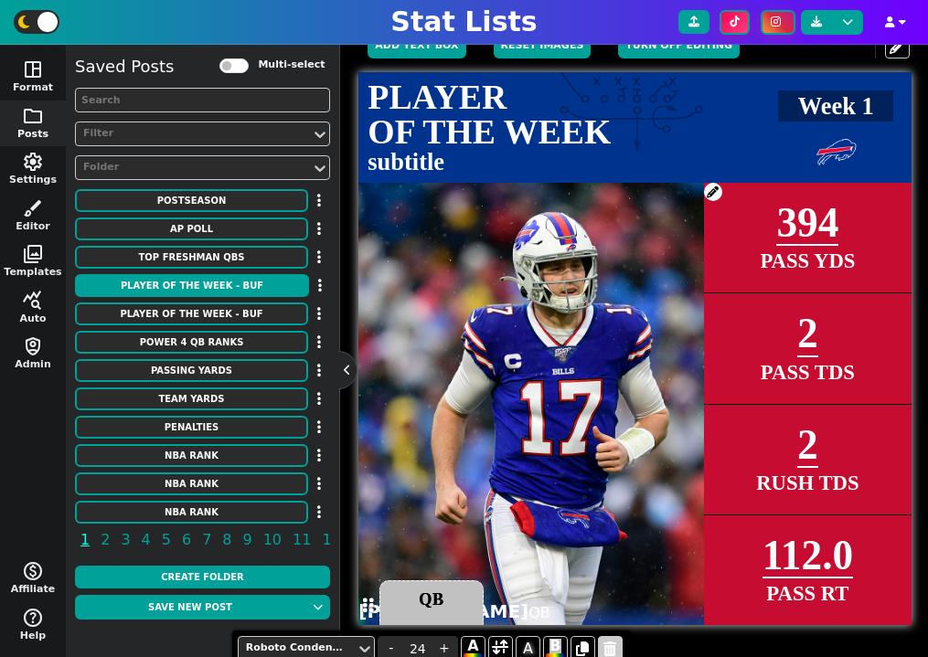
click at [612, 643] on icon at bounding box center [609, 649] width 13 height 15
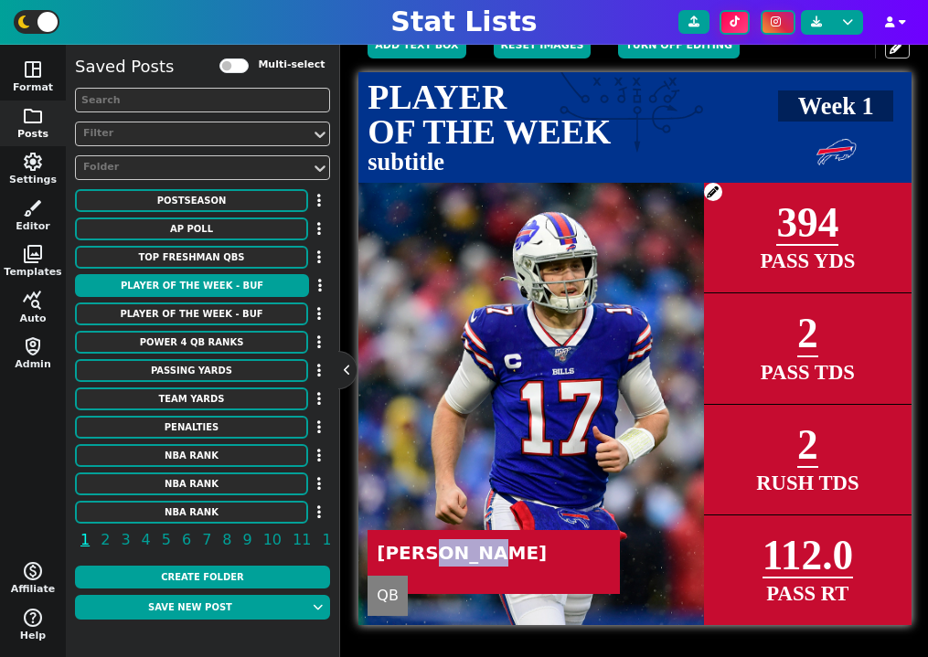
click at [672, 505] on img at bounding box center [579, 404] width 786 height 443
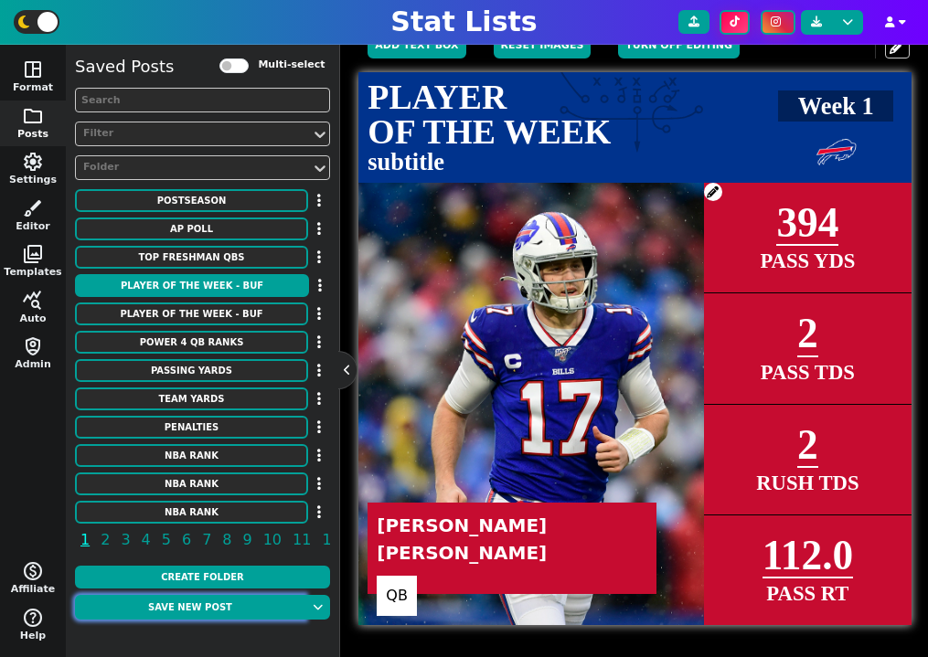
click at [207, 607] on button "Save new post" at bounding box center [190, 607] width 230 height 25
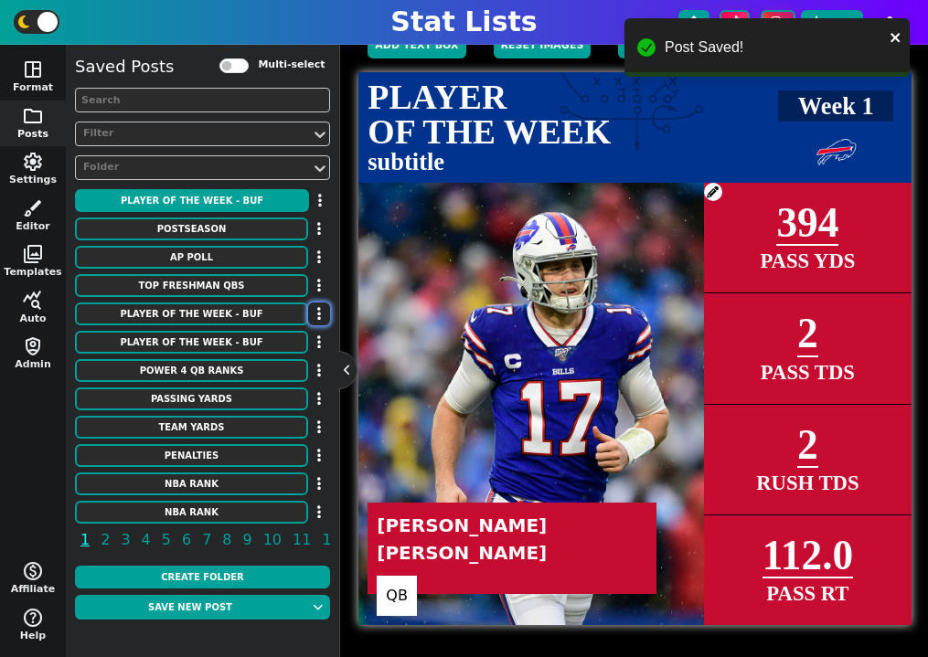
click at [319, 315] on icon "button" at bounding box center [319, 313] width 4 height 15
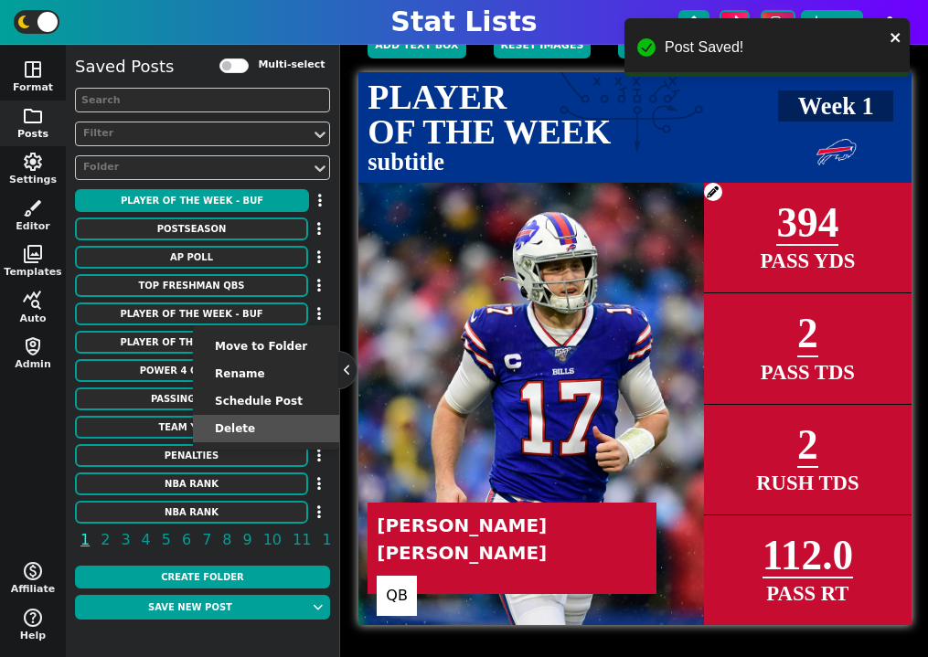
click at [278, 424] on li "Delete" at bounding box center [266, 428] width 146 height 27
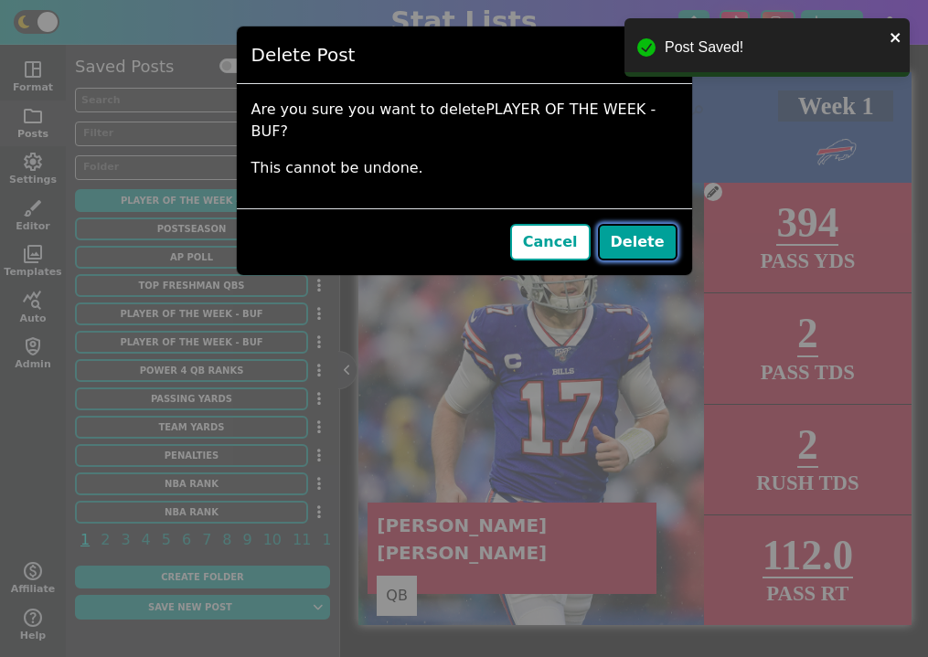
click at [642, 224] on button "Delete" at bounding box center [638, 242] width 80 height 37
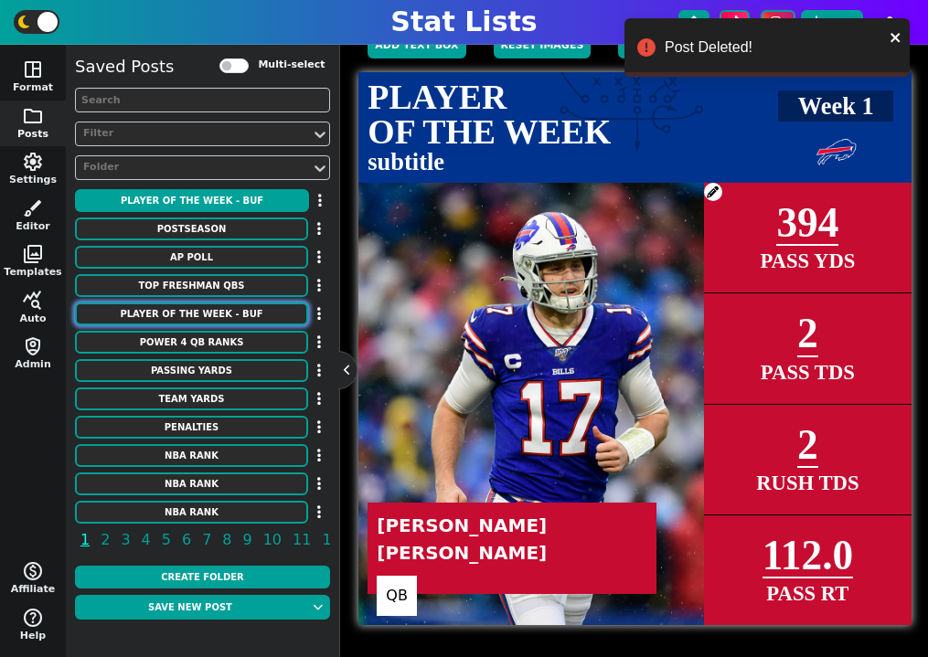
click at [256, 316] on button "PLAYER OF THE WEEK - BUF" at bounding box center [191, 314] width 233 height 23
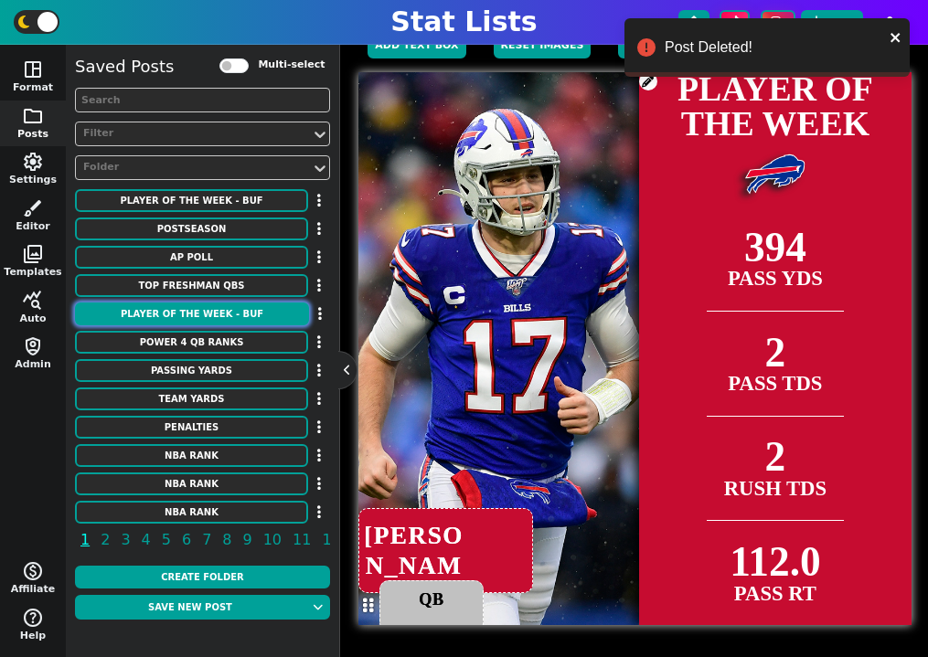
scroll to position [0, 0]
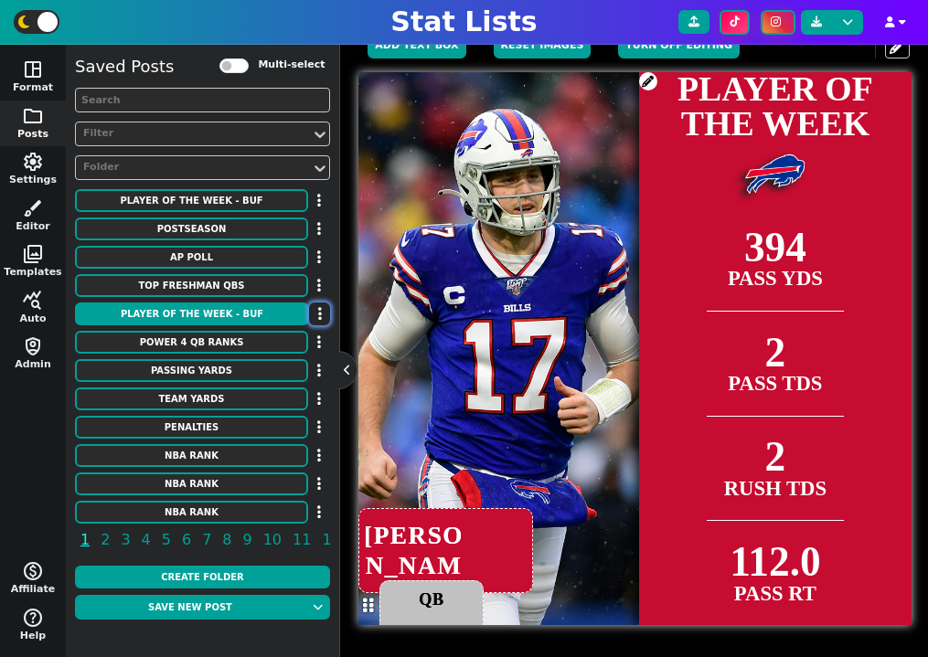
click at [318, 309] on icon "button" at bounding box center [320, 313] width 4 height 15
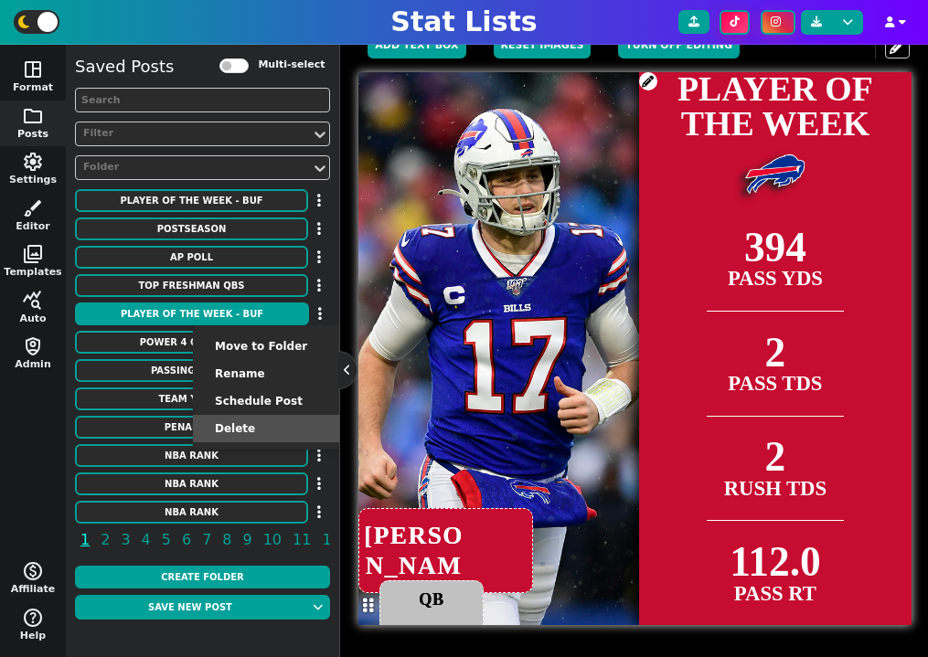
click at [296, 430] on li "Delete" at bounding box center [266, 428] width 146 height 27
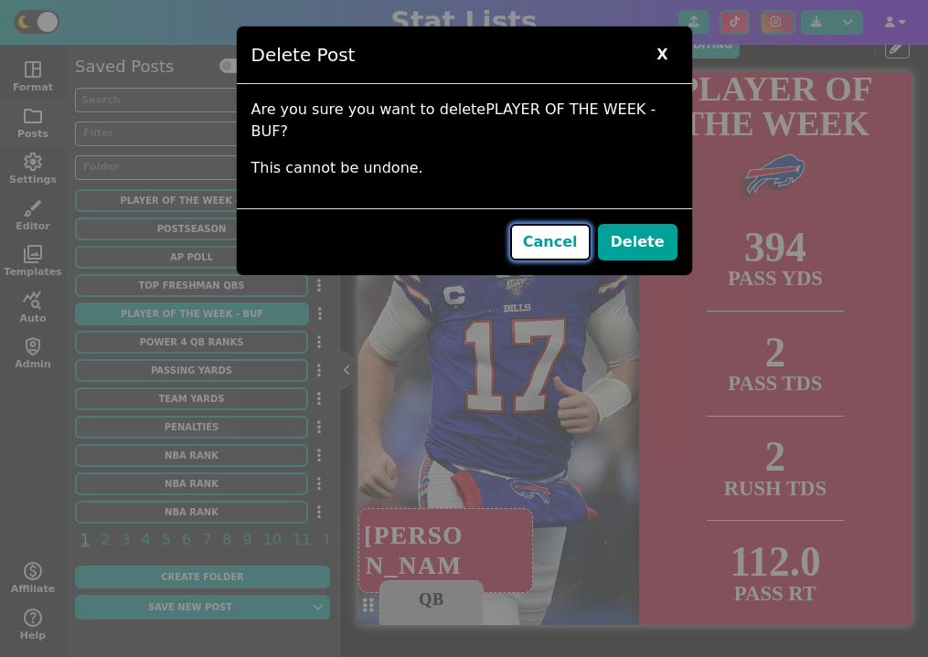
click at [571, 224] on button "Cancel" at bounding box center [550, 242] width 80 height 37
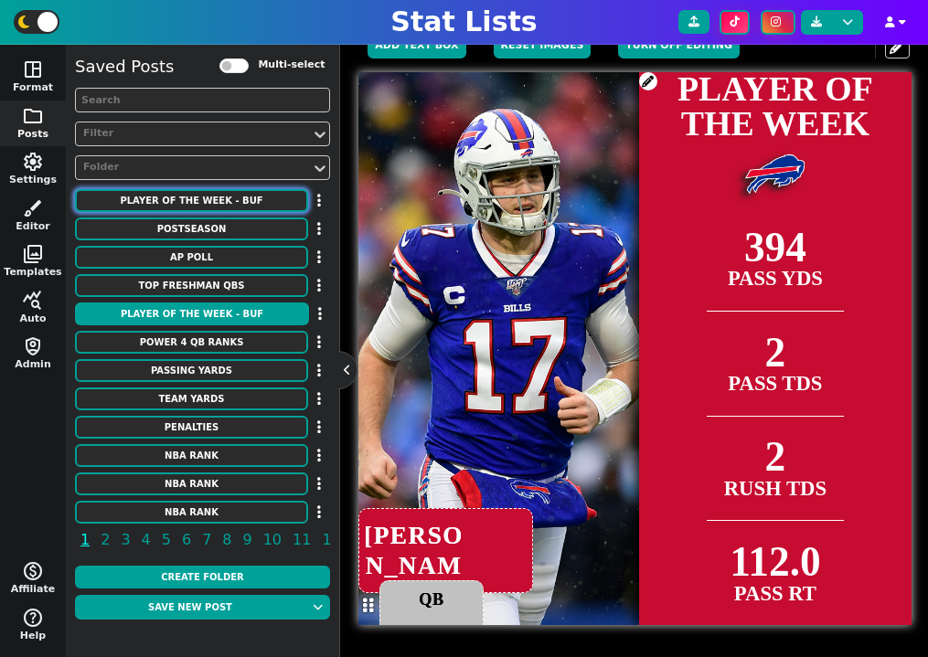
click at [233, 205] on button "PLAYER OF THE WEEK - BUF" at bounding box center [191, 200] width 233 height 23
type textarea "PLAYER OF THE WEEK"
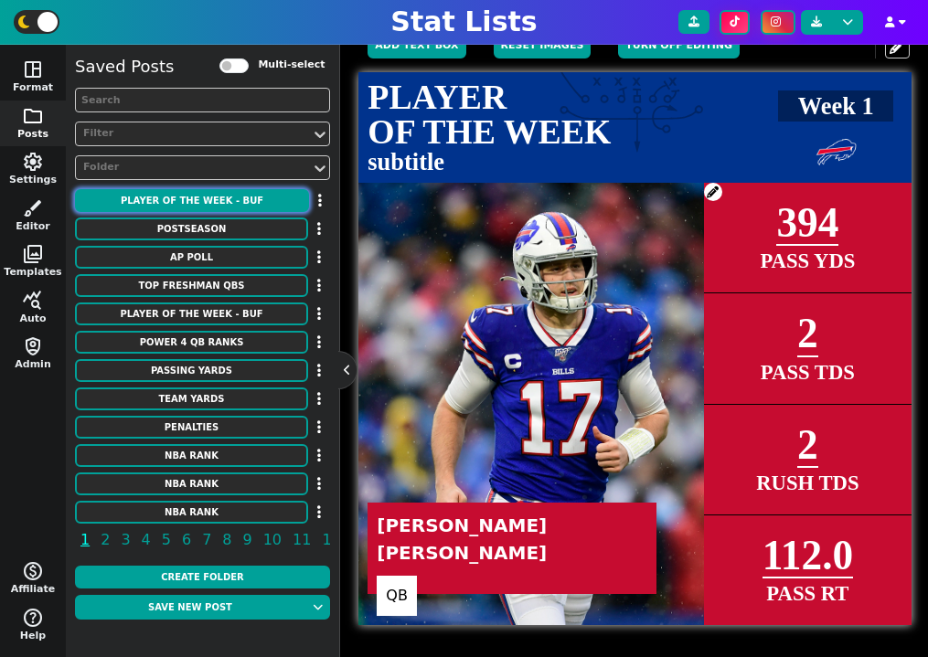
scroll to position [341, 0]
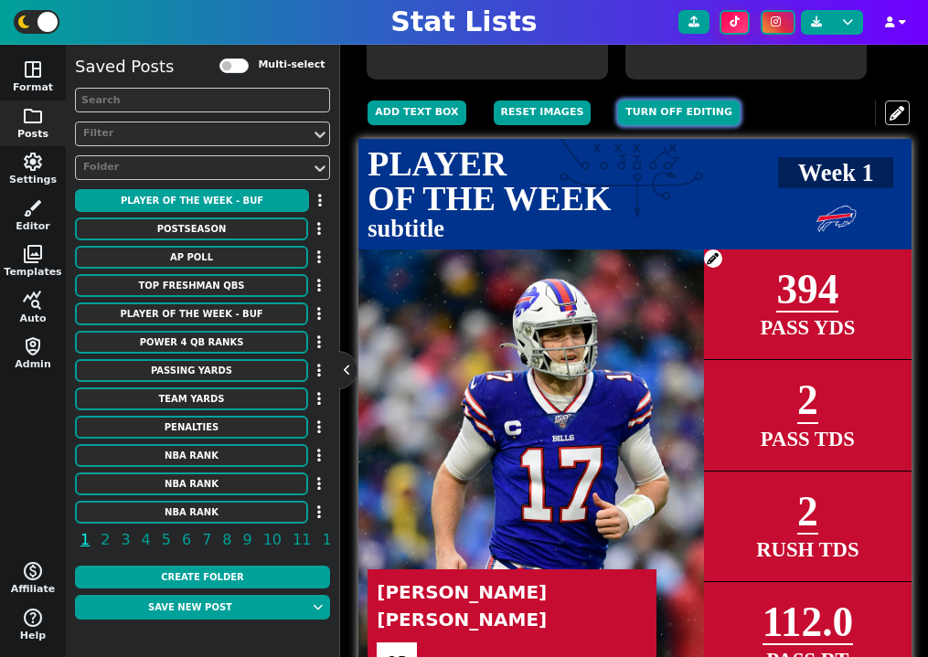
click at [648, 111] on button "Turn off editing" at bounding box center [679, 113] width 122 height 25
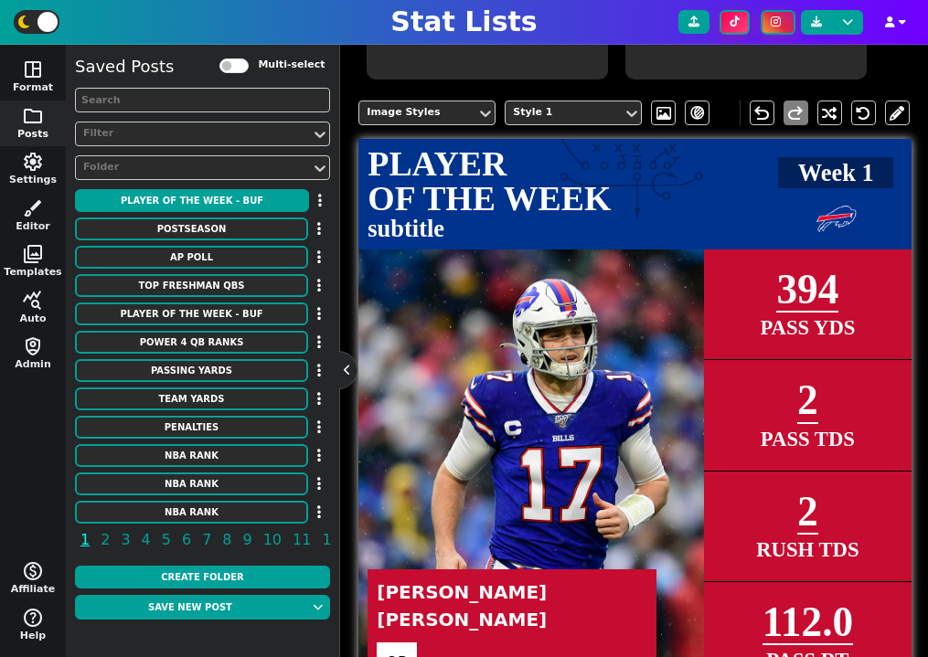
scroll to position [408, 0]
